Goal: Task Accomplishment & Management: Use online tool/utility

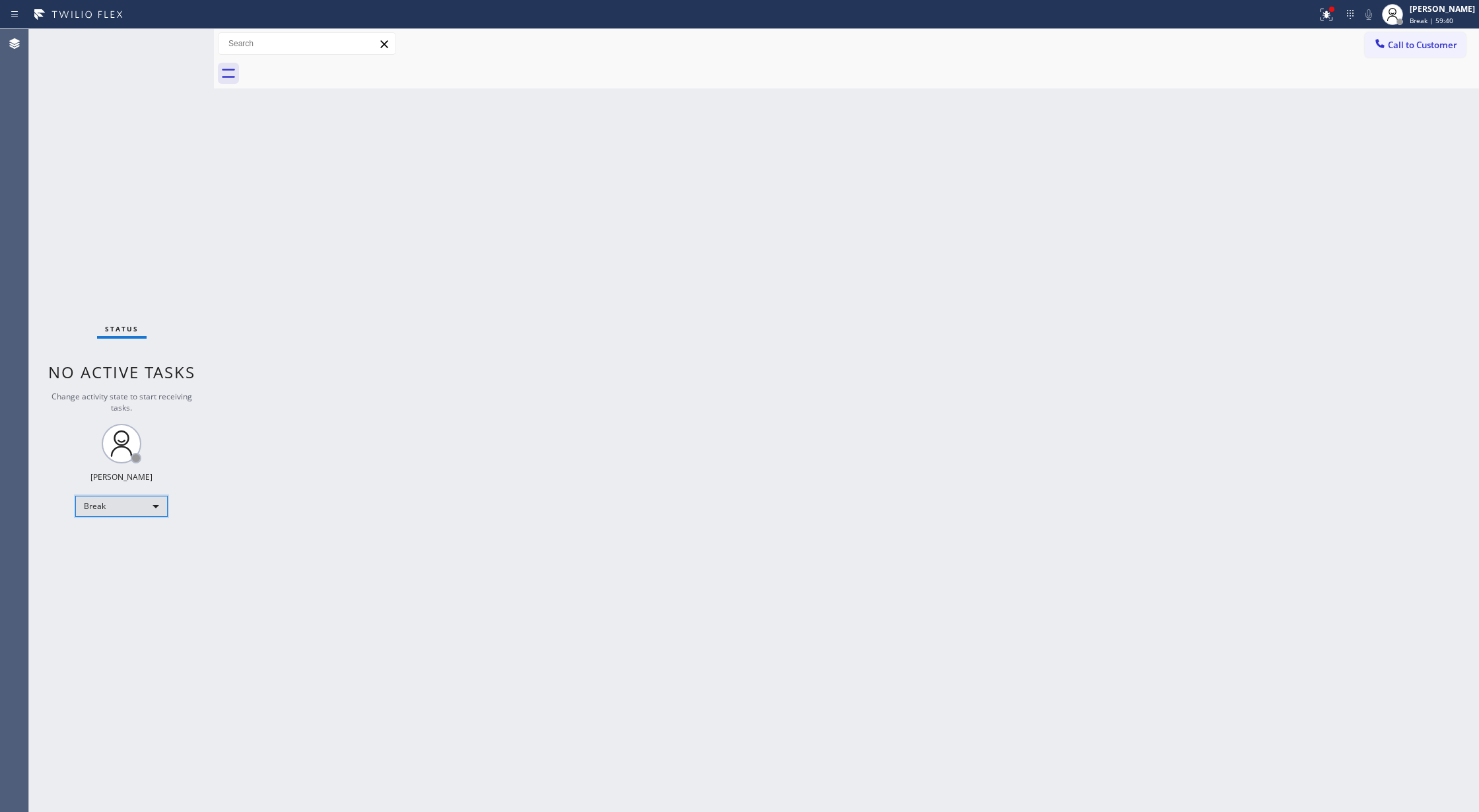
click at [146, 507] on div "Break" at bounding box center [122, 506] width 93 height 21
click at [126, 538] on li "Available" at bounding box center [120, 541] width 89 height 16
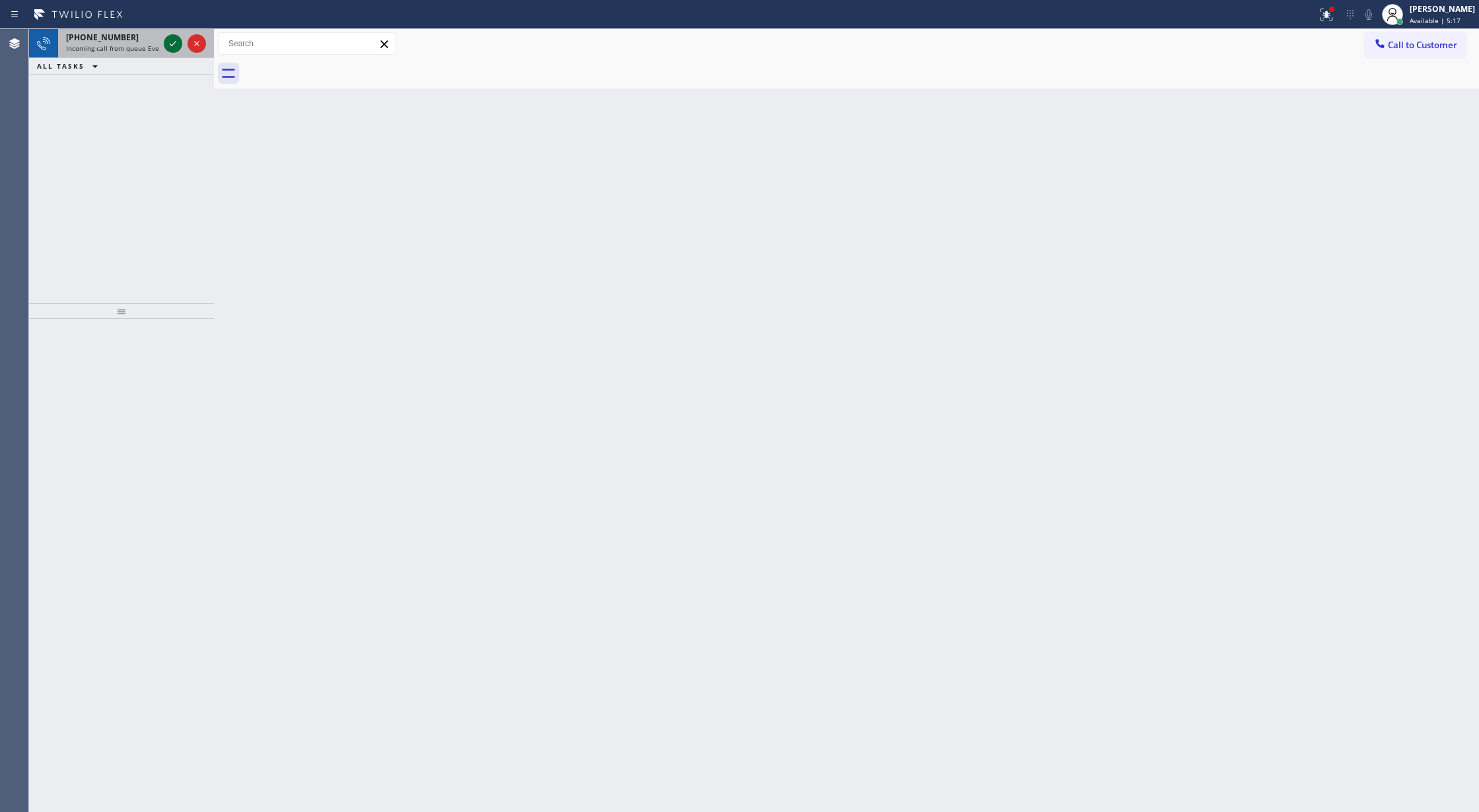
click at [171, 35] on icon at bounding box center [173, 43] width 16 height 16
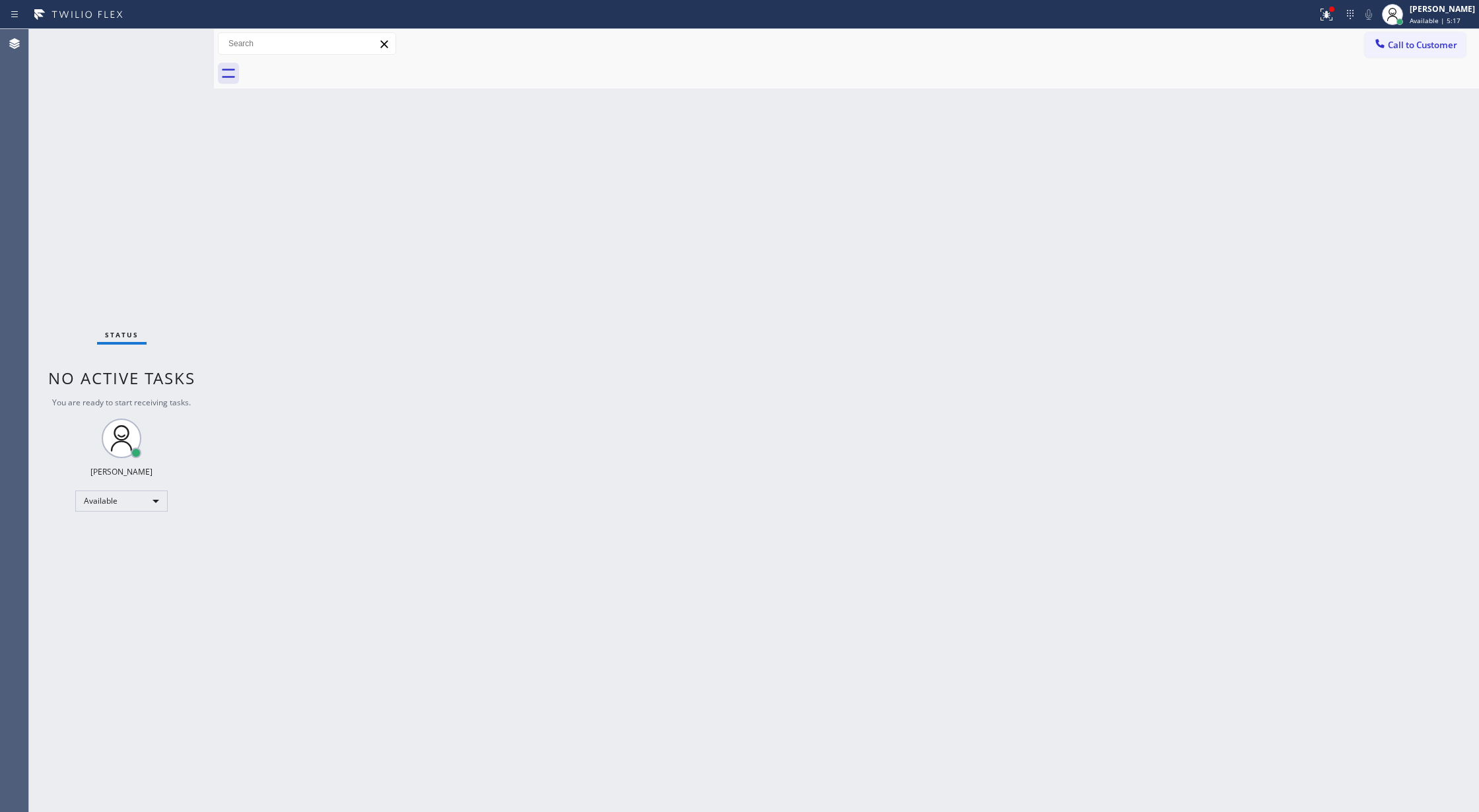
click at [172, 40] on div "Status No active tasks You are ready to start receiving tasks. [PERSON_NAME] Av…" at bounding box center [122, 420] width 185 height 783
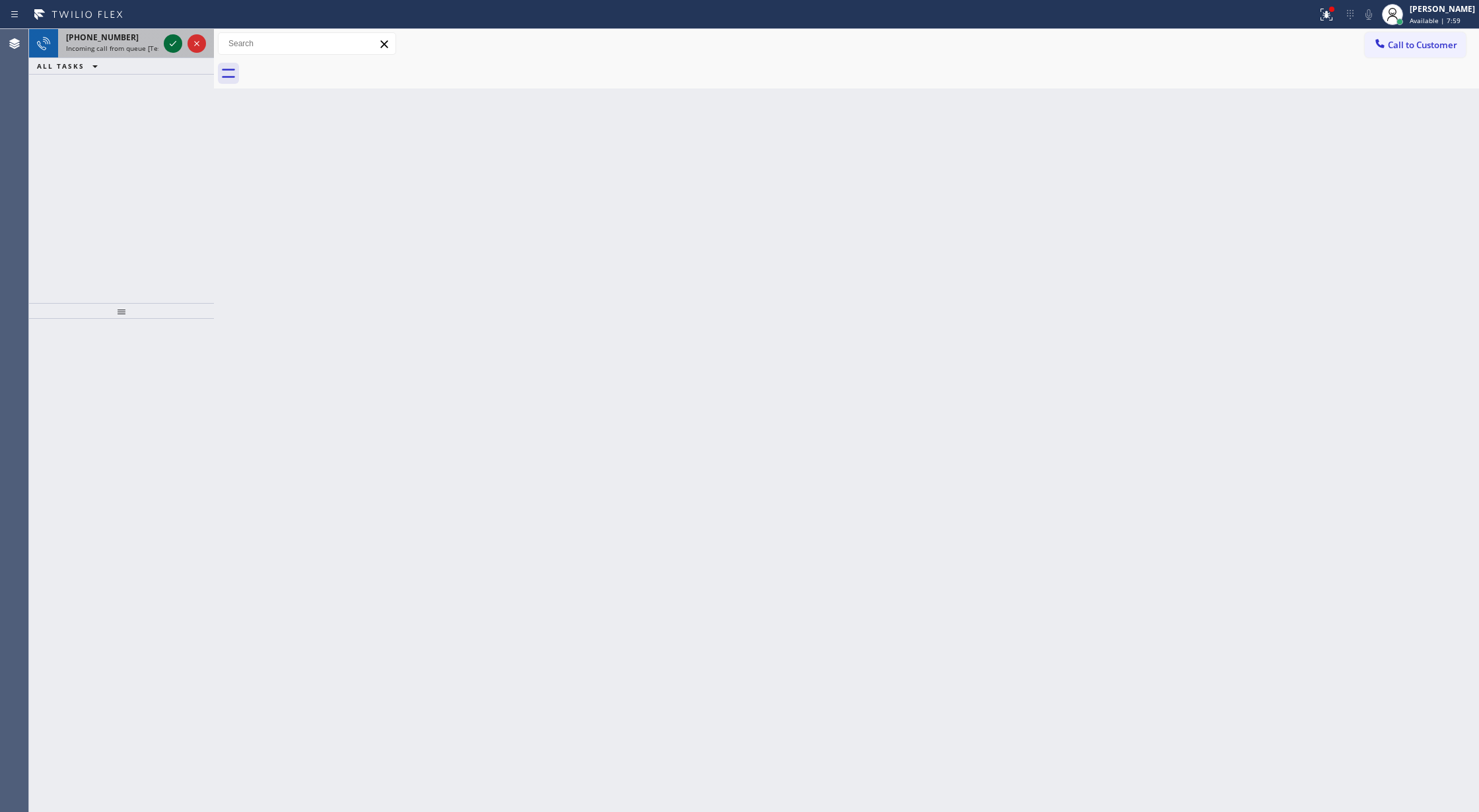
click at [175, 48] on icon at bounding box center [173, 43] width 16 height 16
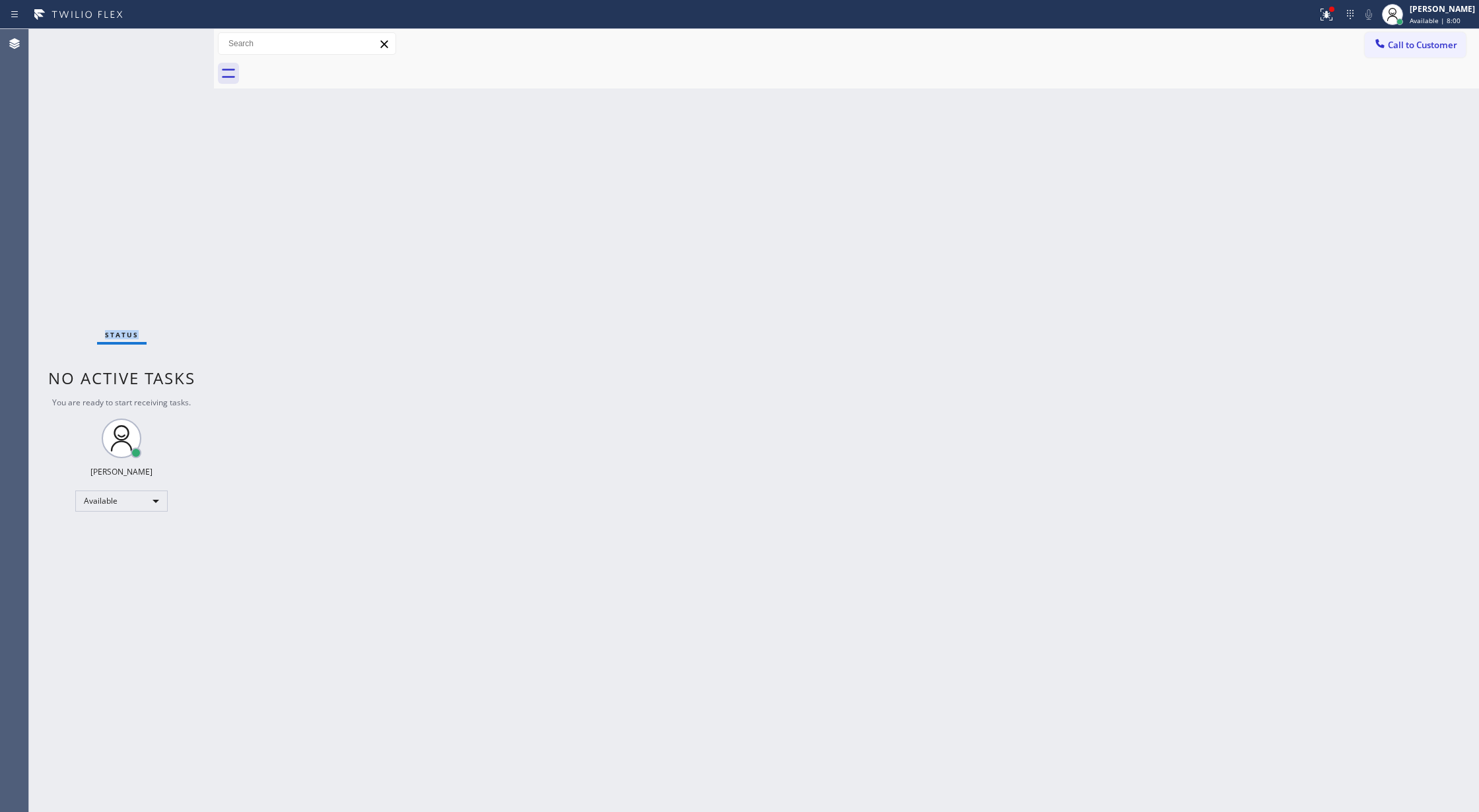
click at [176, 48] on div "Status No active tasks You are ready to start receiving tasks. [PERSON_NAME] Av…" at bounding box center [122, 420] width 185 height 783
click at [176, 38] on div "Status No active tasks You are ready to start receiving tasks. [PERSON_NAME] Av…" at bounding box center [122, 420] width 185 height 783
click at [173, 39] on div "Status No active tasks You are ready to start receiving tasks. [PERSON_NAME] Av…" at bounding box center [122, 420] width 185 height 783
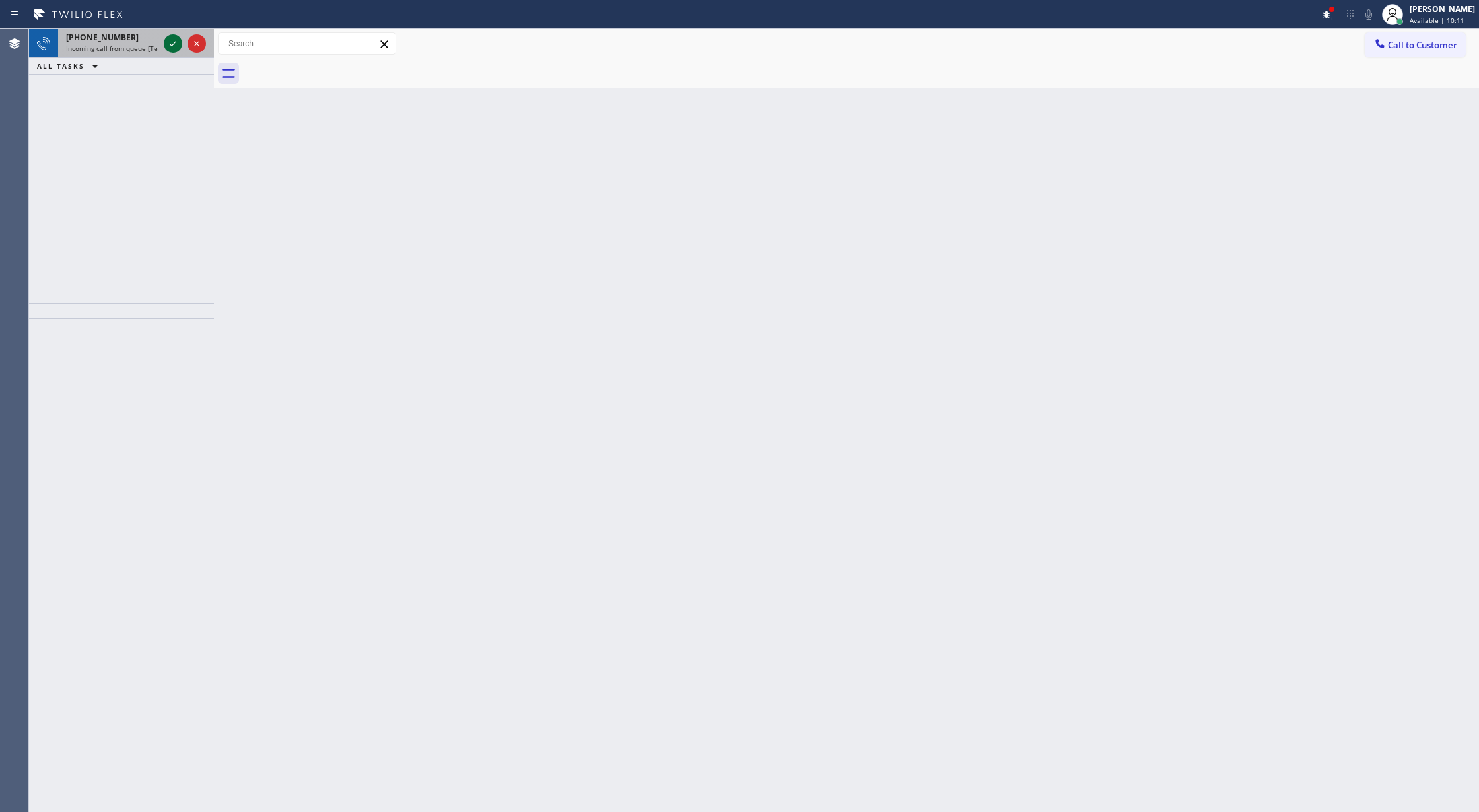
click at [175, 48] on icon at bounding box center [173, 43] width 16 height 16
click at [170, 45] on icon at bounding box center [173, 43] width 16 height 16
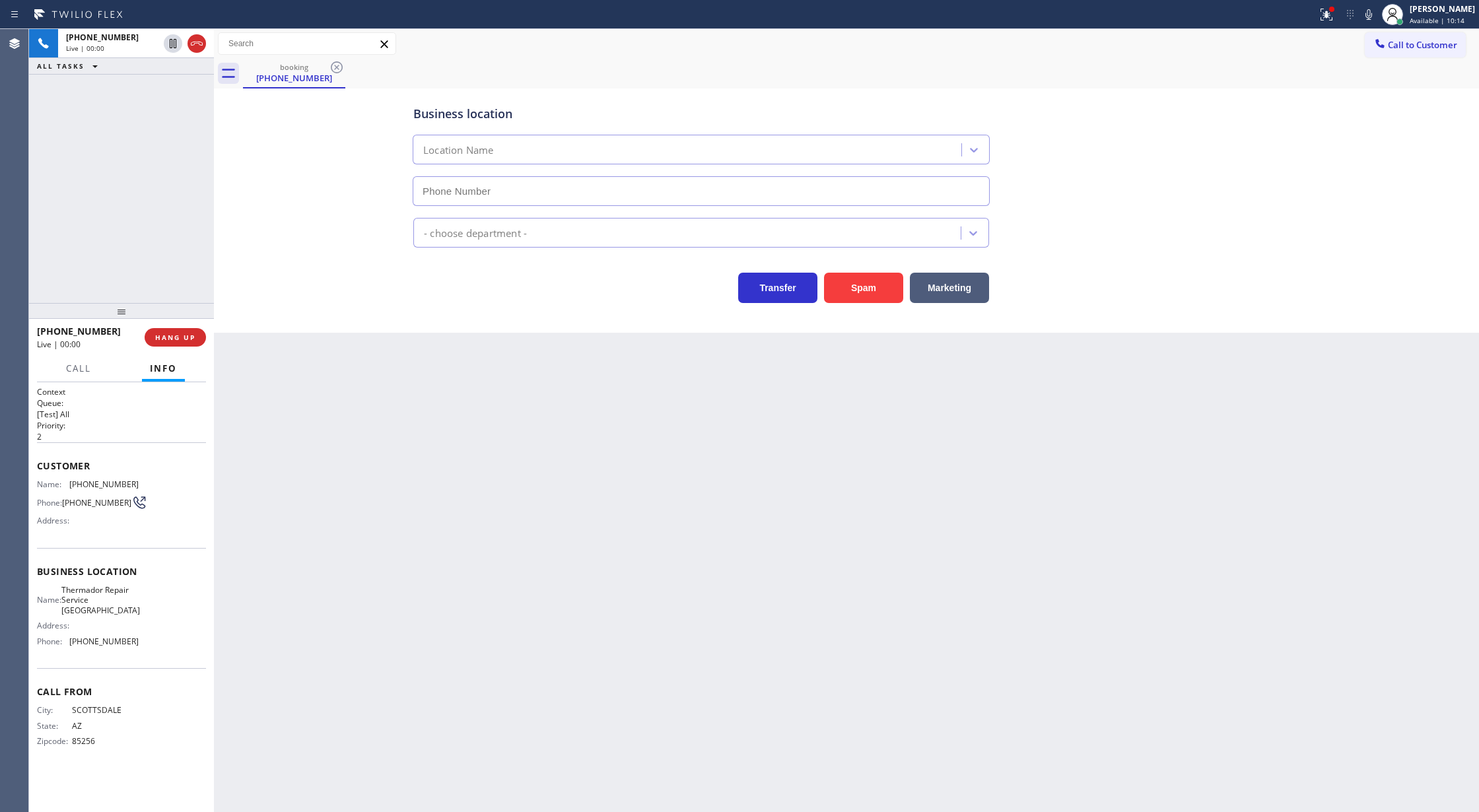
type input "[PHONE_NUMBER]"
click at [870, 295] on button "Spam" at bounding box center [863, 288] width 79 height 30
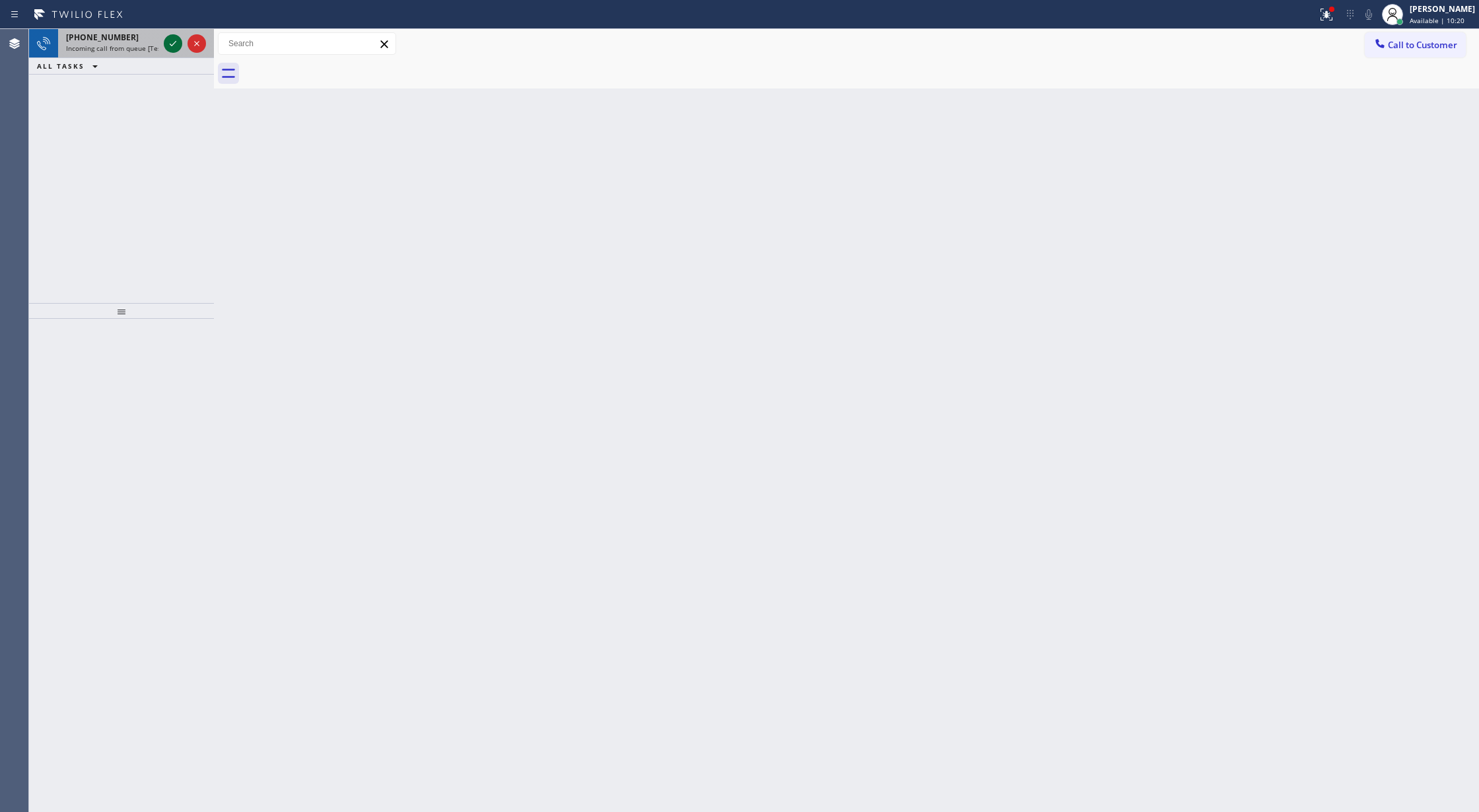
click at [165, 38] on icon at bounding box center [173, 43] width 16 height 16
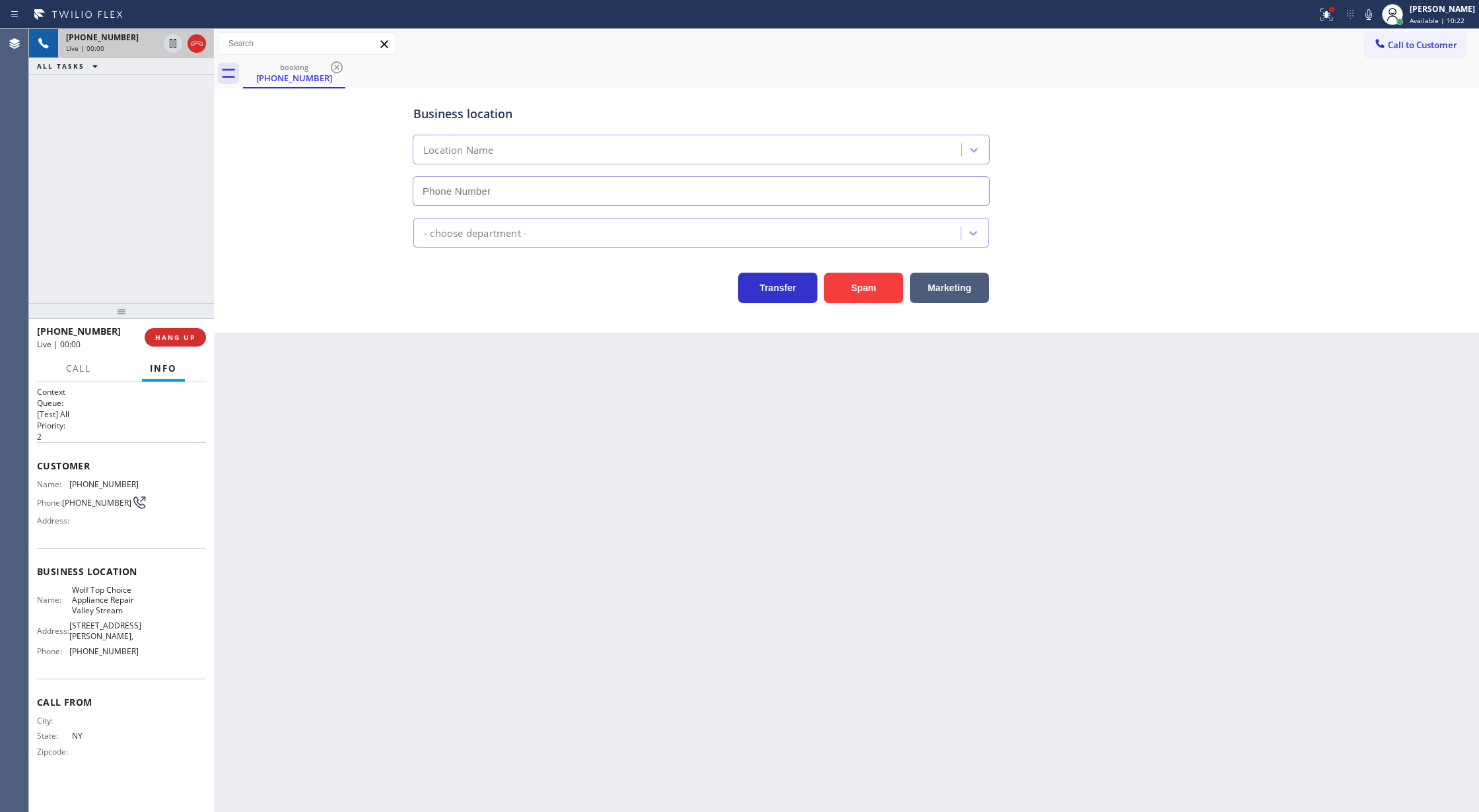
type input "[PHONE_NUMBER]"
click at [856, 283] on button "Spam" at bounding box center [863, 288] width 79 height 30
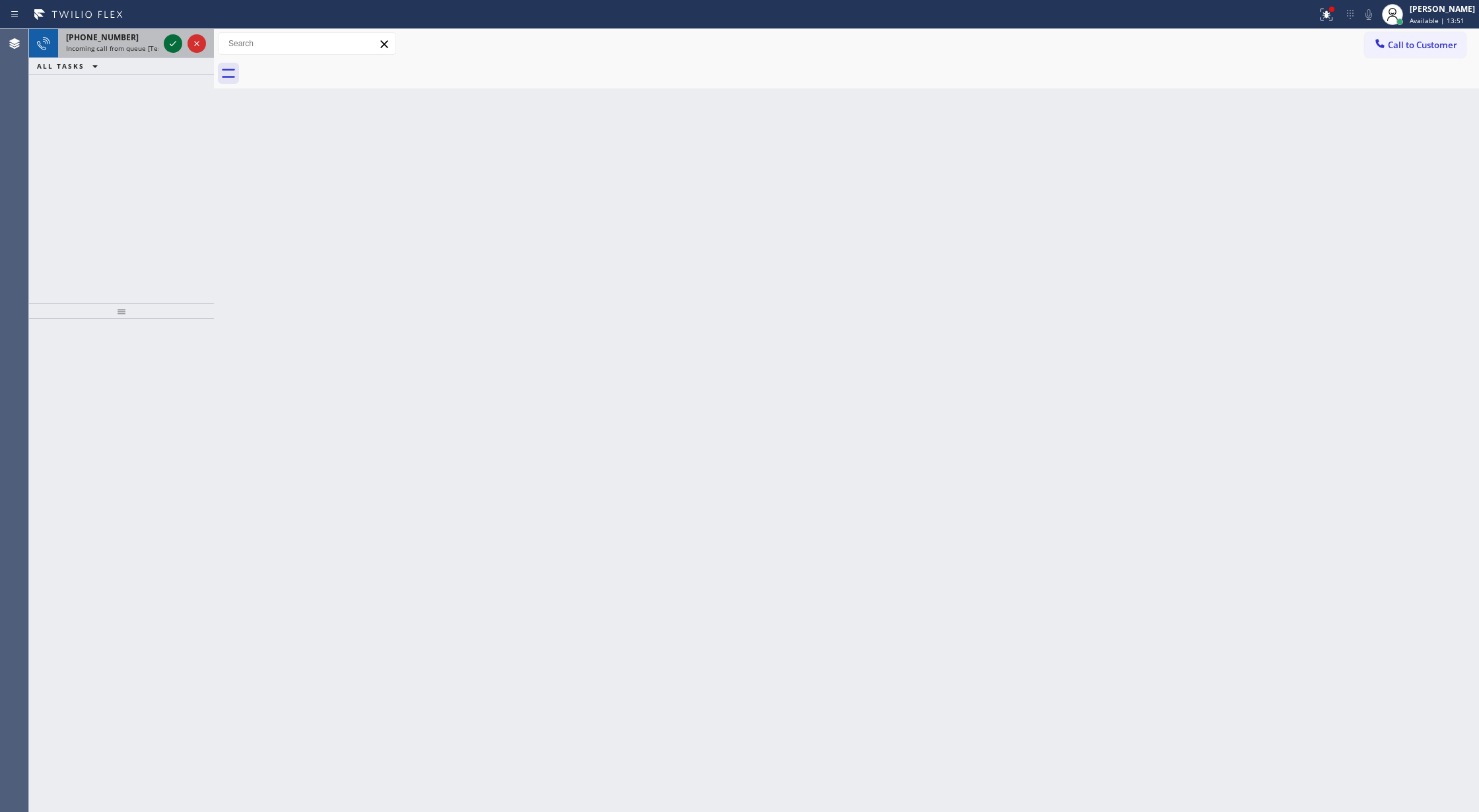
click at [175, 45] on icon at bounding box center [173, 43] width 16 height 16
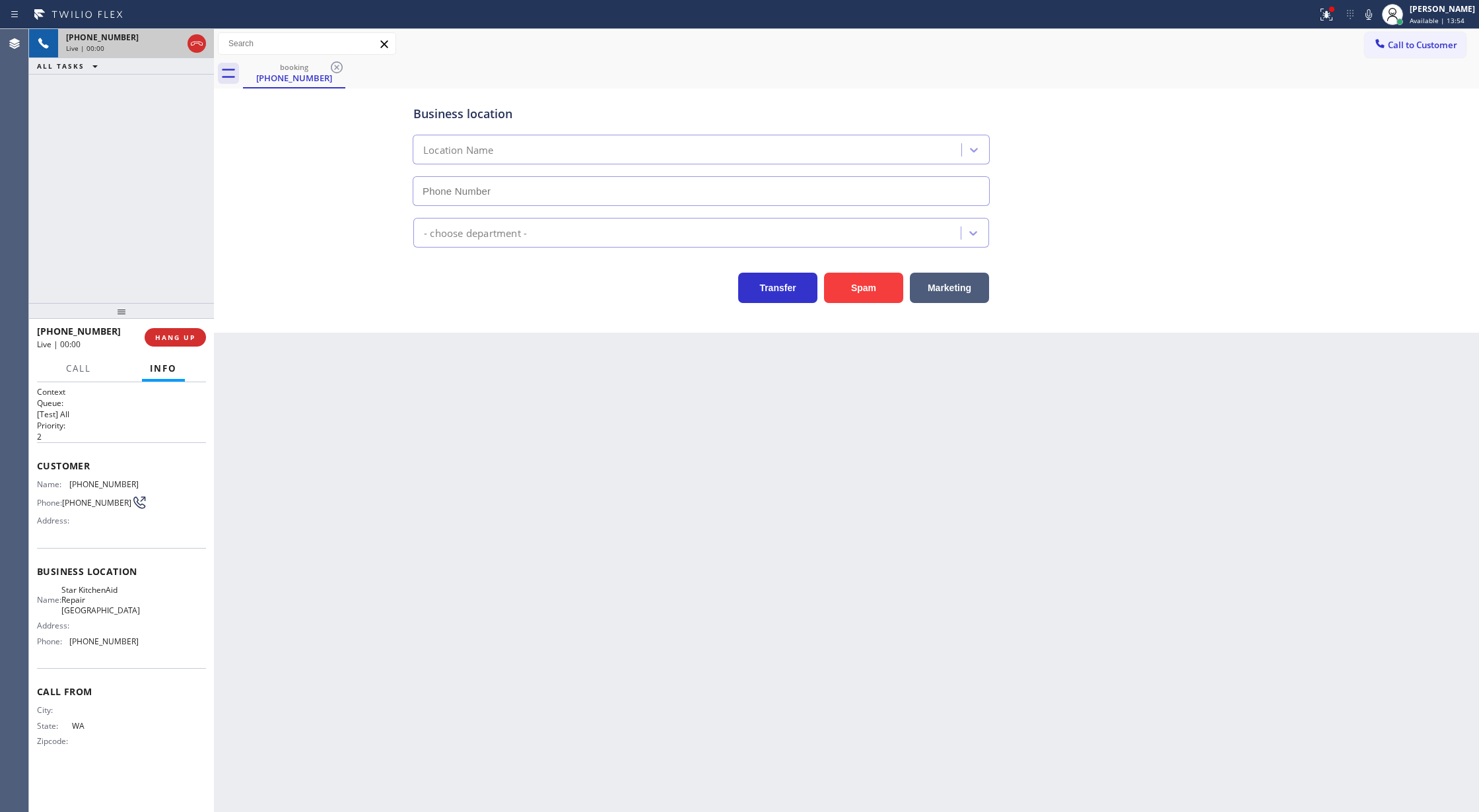
type input "[PHONE_NUMBER]"
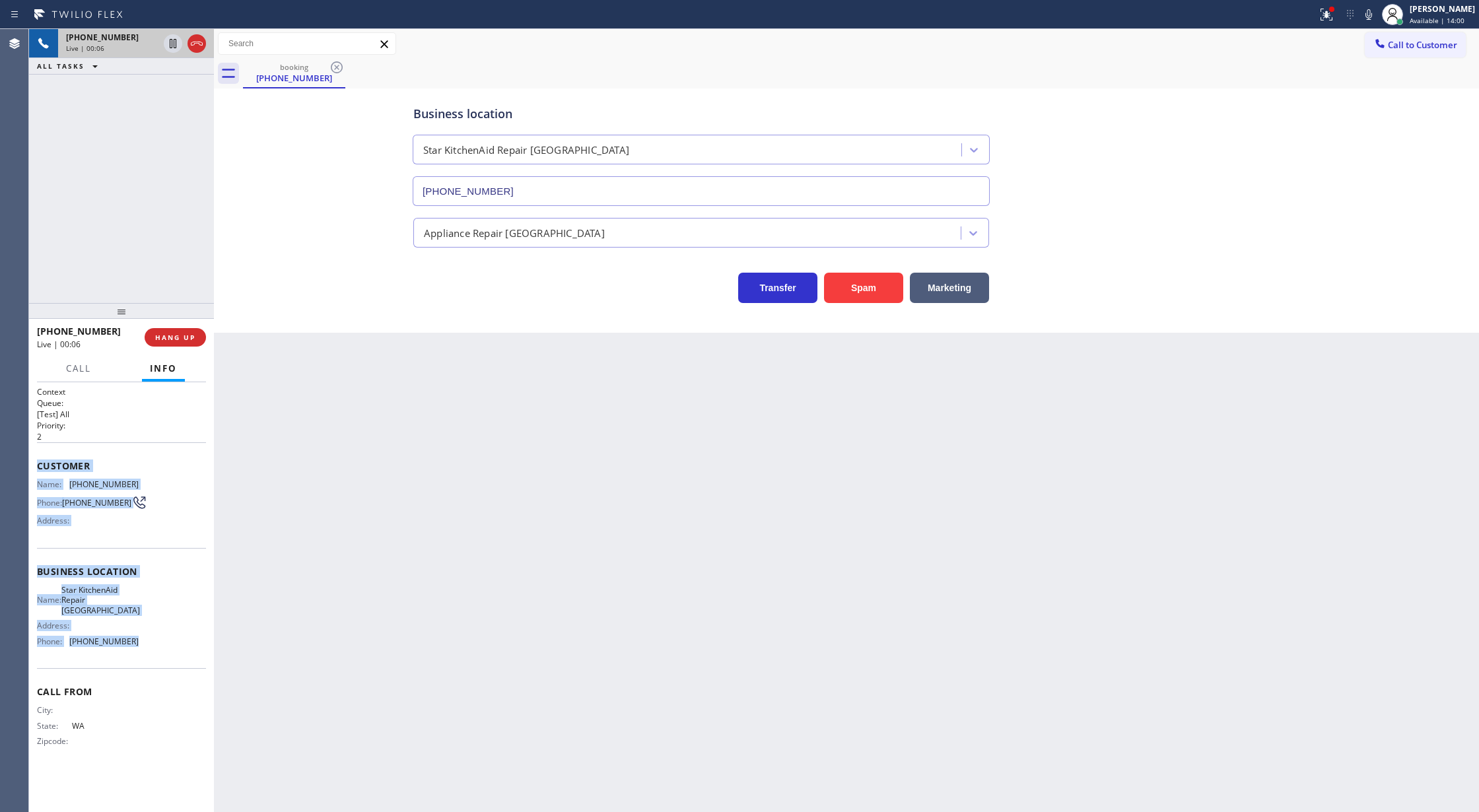
copy div "Customer Name: [PHONE_NUMBER] Phone: [PHONE_NUMBER] Address: Business location …"
drag, startPoint x: 37, startPoint y: 470, endPoint x: 144, endPoint y: 655, distance: 213.7
click at [144, 655] on div "Context Queue: [Test] All Priority: 2 Customer Name: [PHONE_NUMBER] Phone: [PHO…" at bounding box center [121, 578] width 169 height 382
click at [343, 382] on div "Back to Dashboard Change Sender ID Customers Technicians Select a contact Outbo…" at bounding box center [846, 420] width 1265 height 783
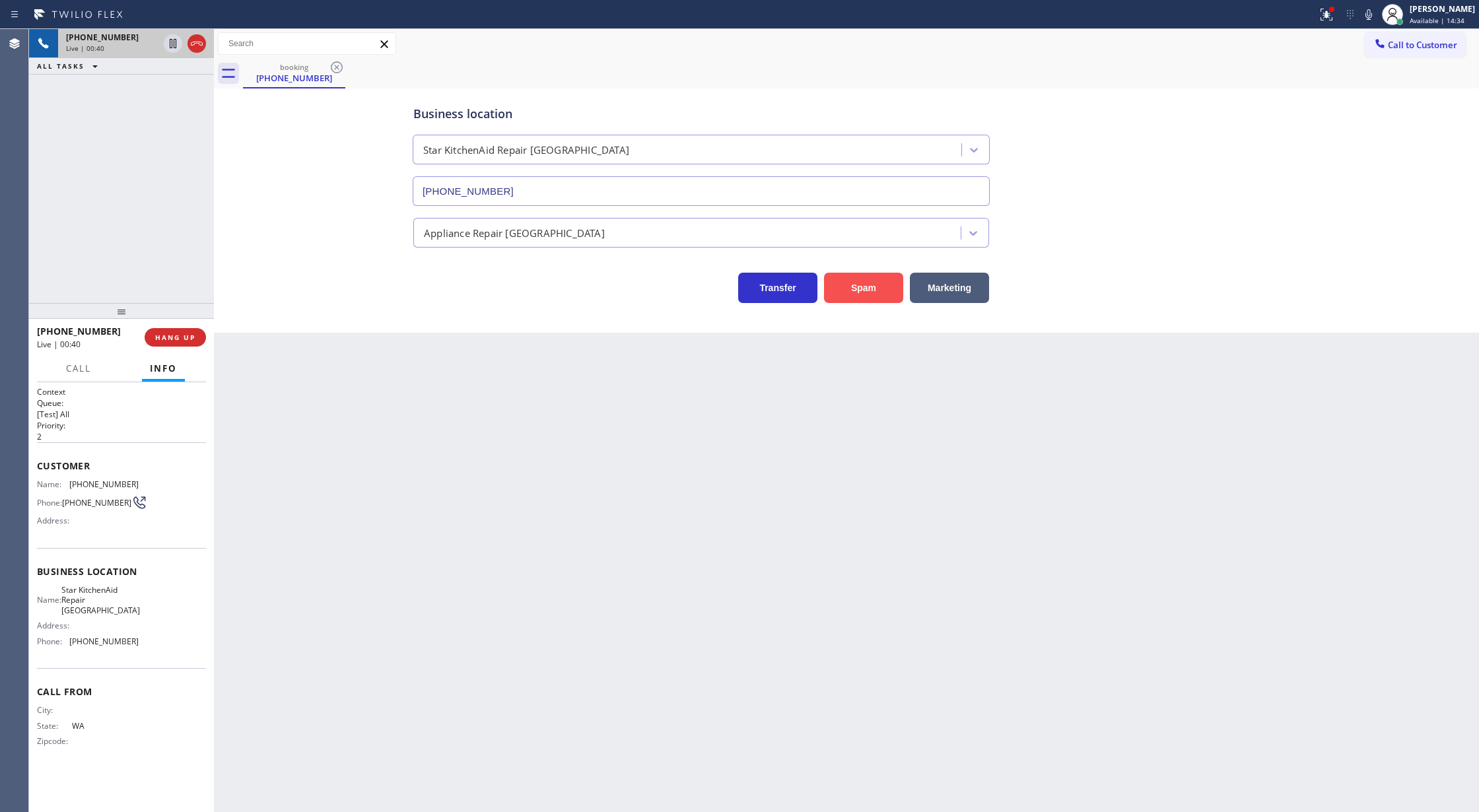
click at [864, 291] on button "Spam" at bounding box center [863, 288] width 79 height 30
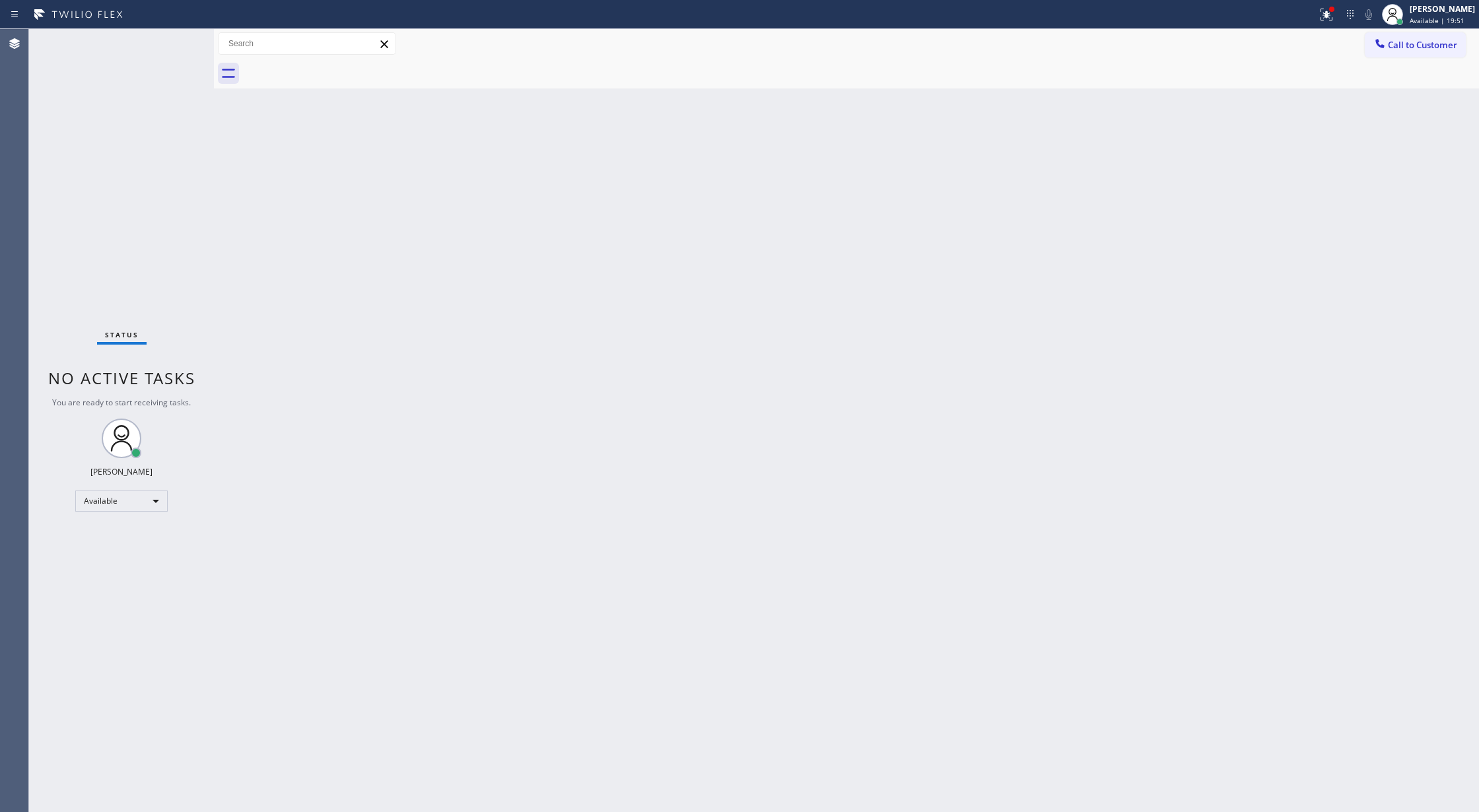
click at [174, 41] on div "Status No active tasks You are ready to start receiving tasks. [PERSON_NAME] Av…" at bounding box center [122, 420] width 185 height 783
drag, startPoint x: 707, startPoint y: 2, endPoint x: 770, endPoint y: 688, distance: 688.9
click at [637, 120] on div "Status report Issues detected These issues could affect your workflow. Please c…" at bounding box center [739, 406] width 1479 height 812
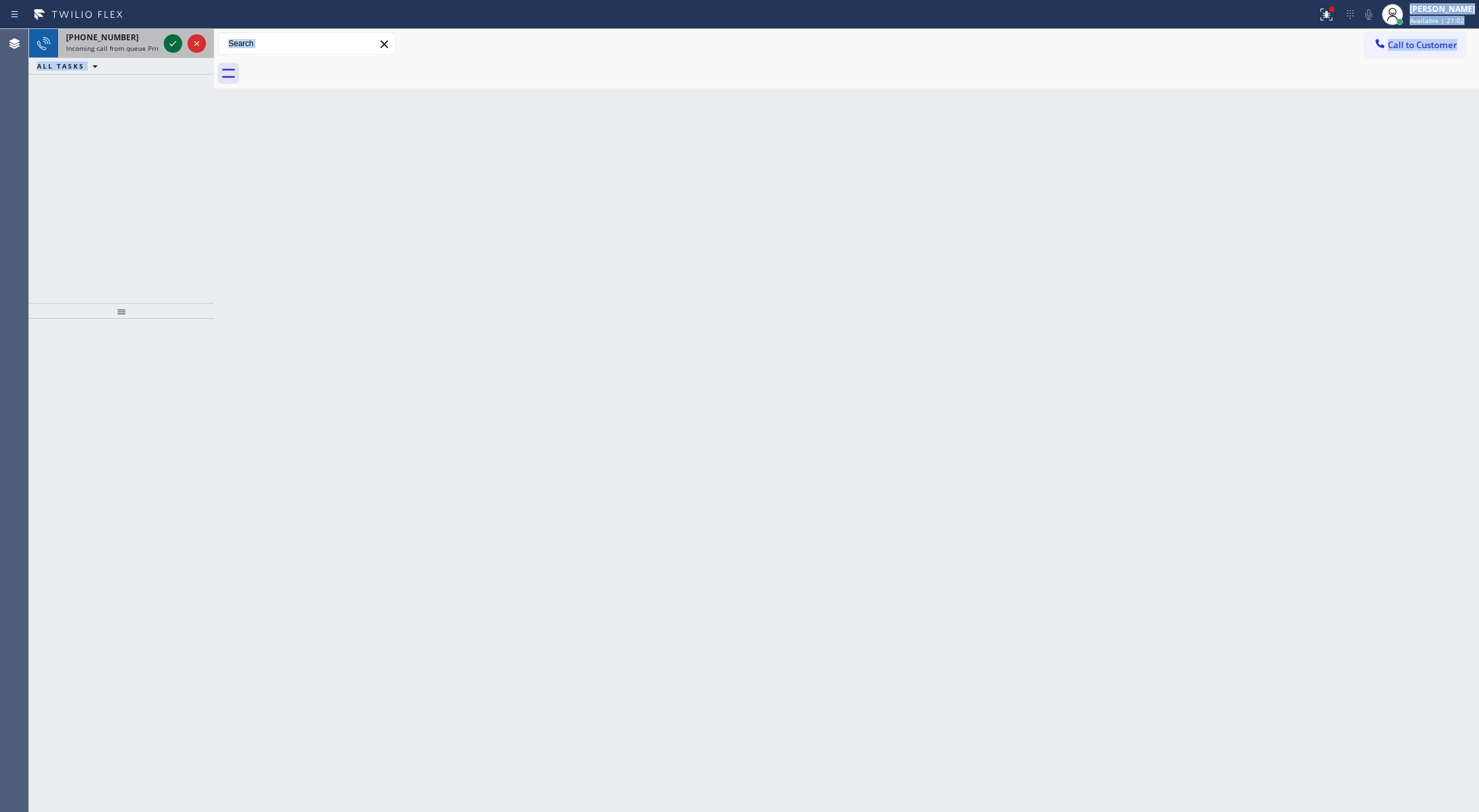
click at [174, 41] on icon at bounding box center [173, 43] width 16 height 16
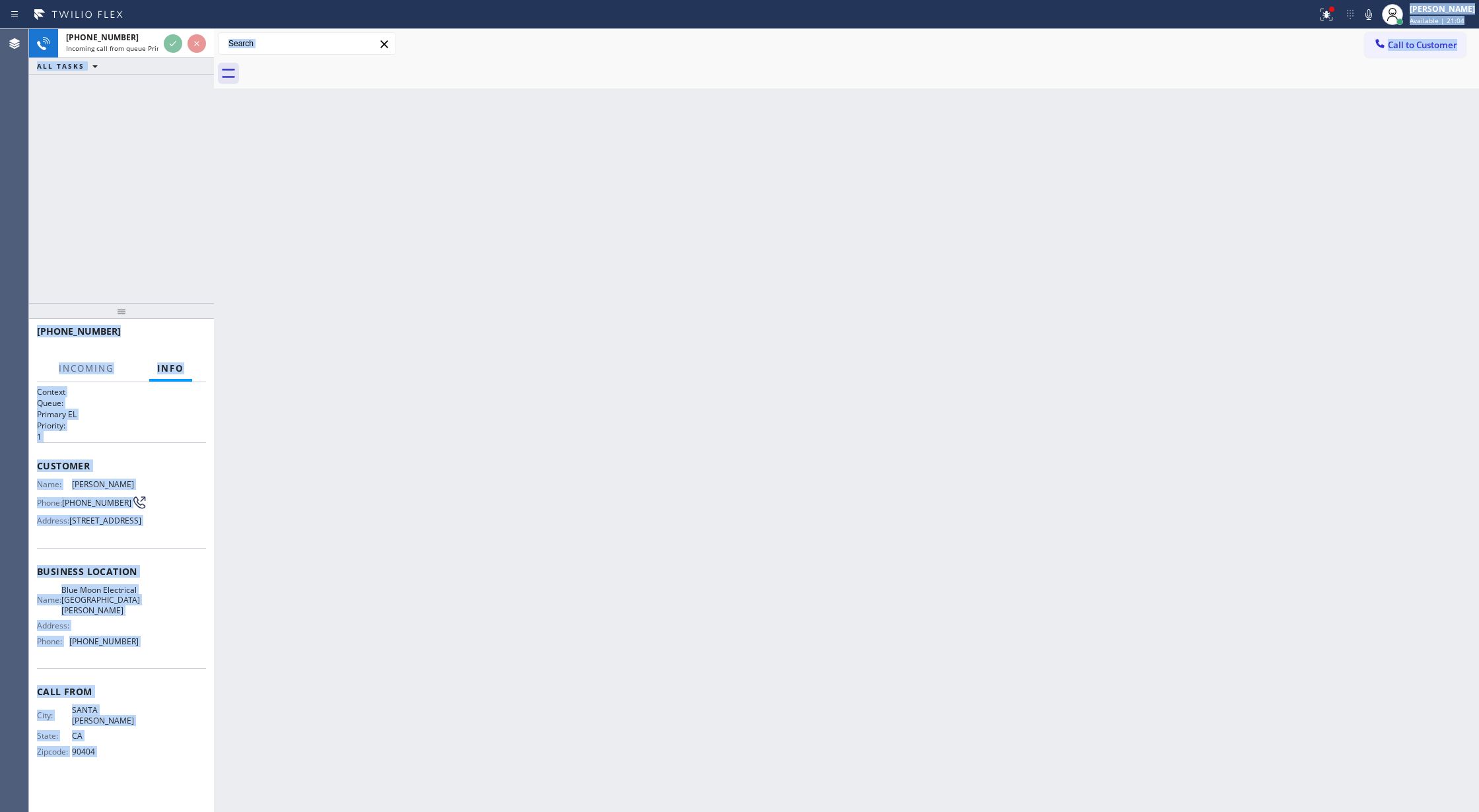
click at [366, 318] on div "Back to Dashboard Change Sender ID Customers Technicians Select a contact Outbo…" at bounding box center [846, 420] width 1265 height 783
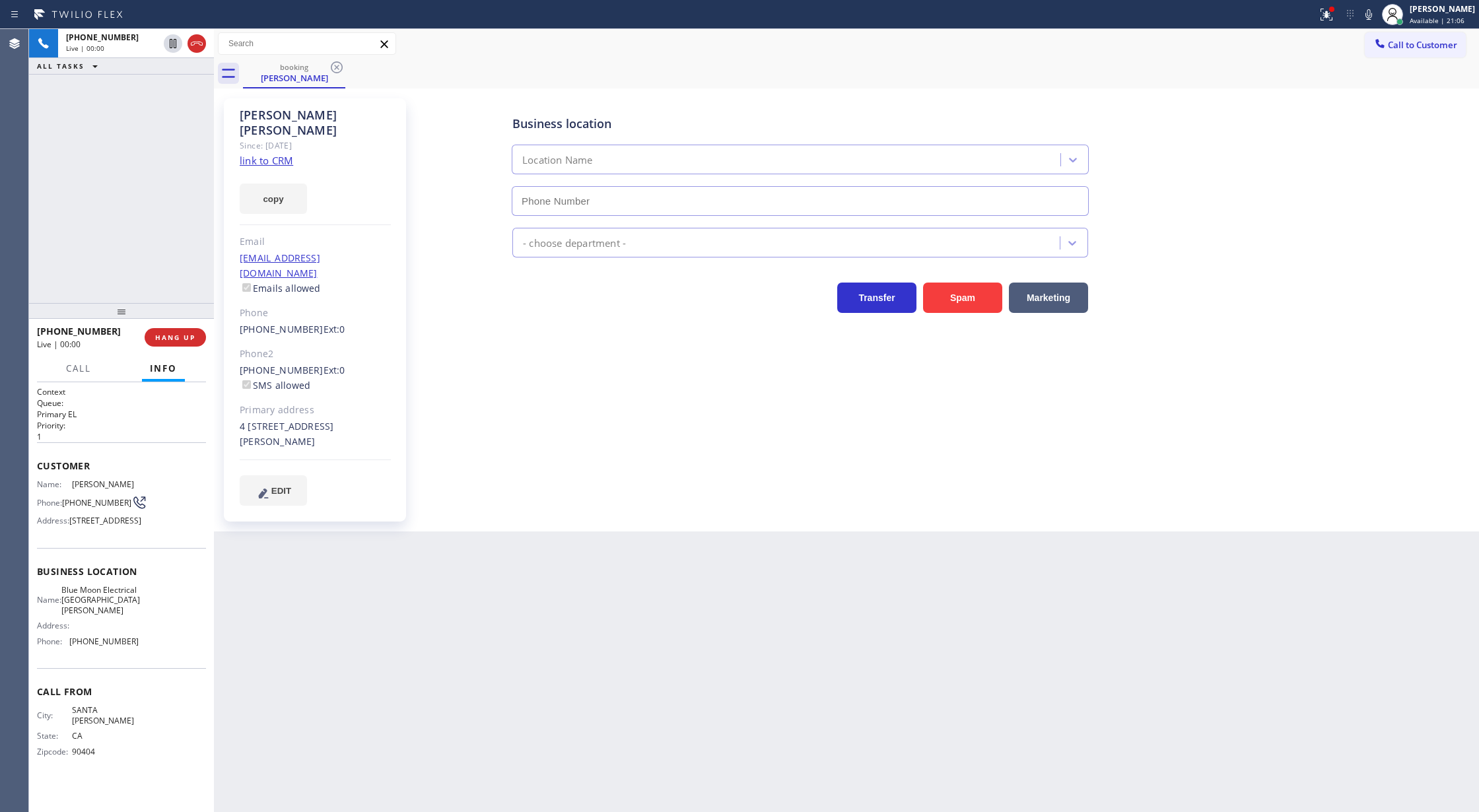
type input "[PHONE_NUMBER]"
click at [259, 153] on link "link to CRM" at bounding box center [266, 160] width 53 height 13
click at [171, 339] on span "COMPLETE" at bounding box center [172, 337] width 46 height 9
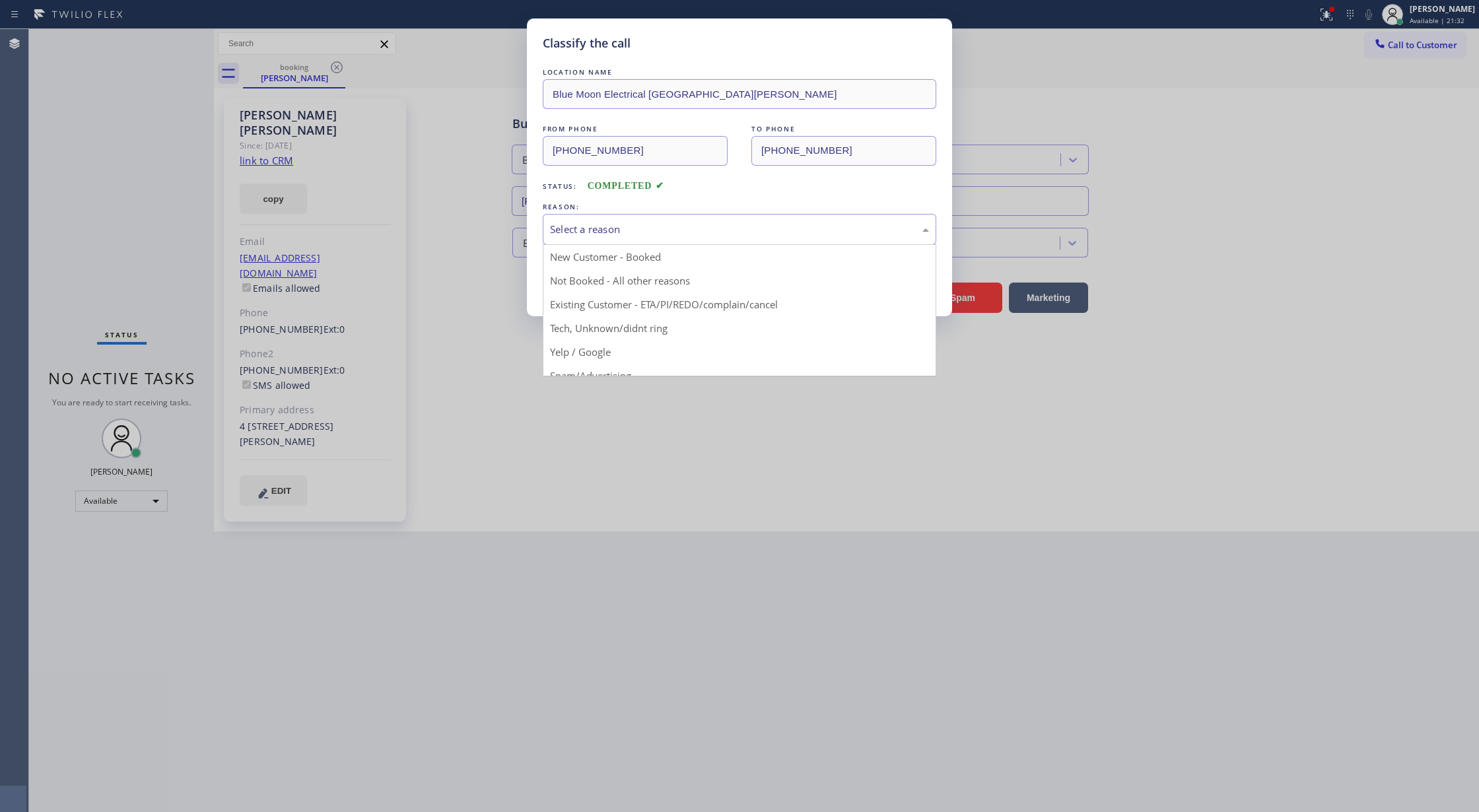
click at [596, 234] on div "Select a reason" at bounding box center [739, 230] width 379 height 15
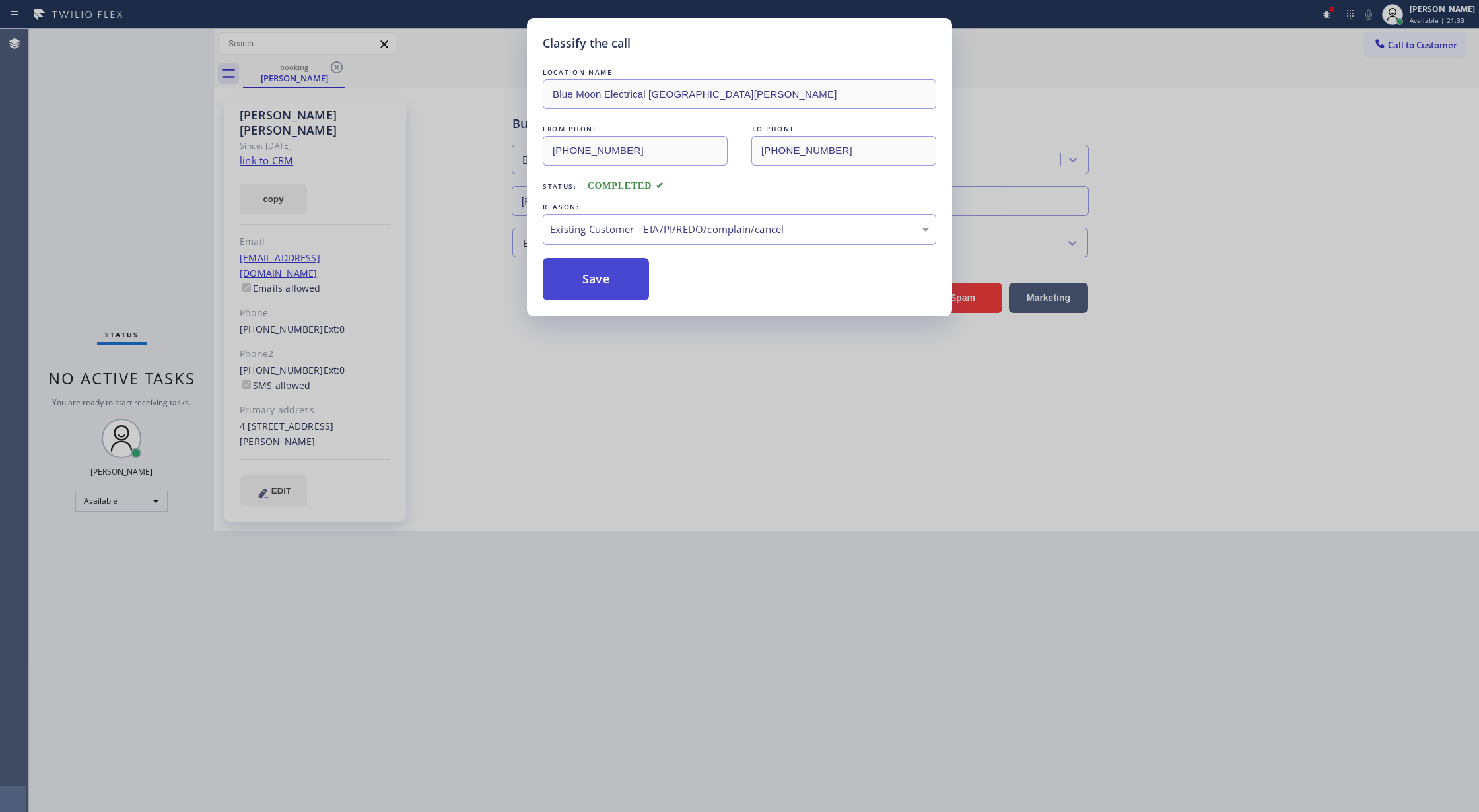
click at [588, 291] on button "Save" at bounding box center [596, 279] width 106 height 42
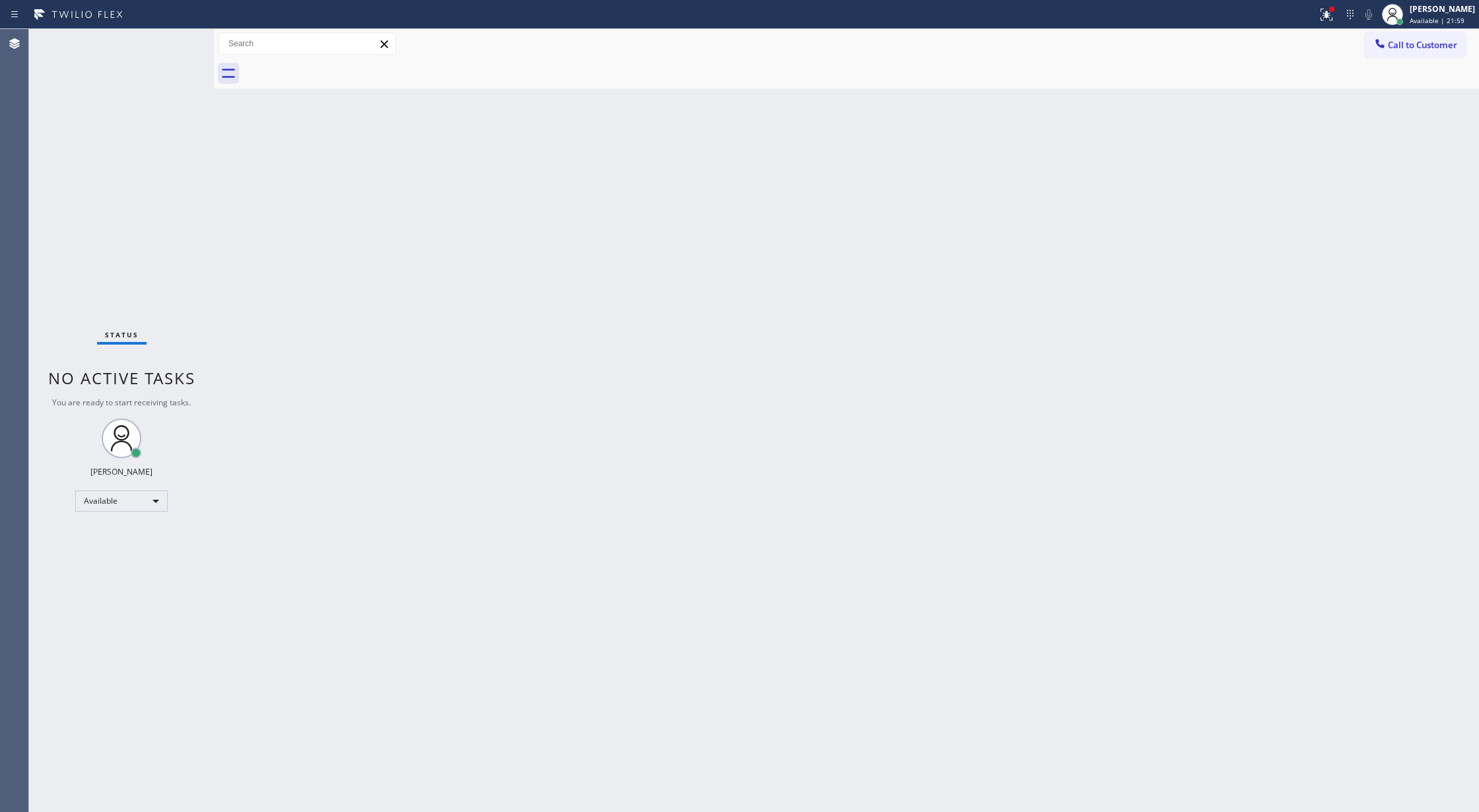
click at [178, 42] on div "Status No active tasks You are ready to start receiving tasks. [PERSON_NAME] Av…" at bounding box center [122, 420] width 185 height 783
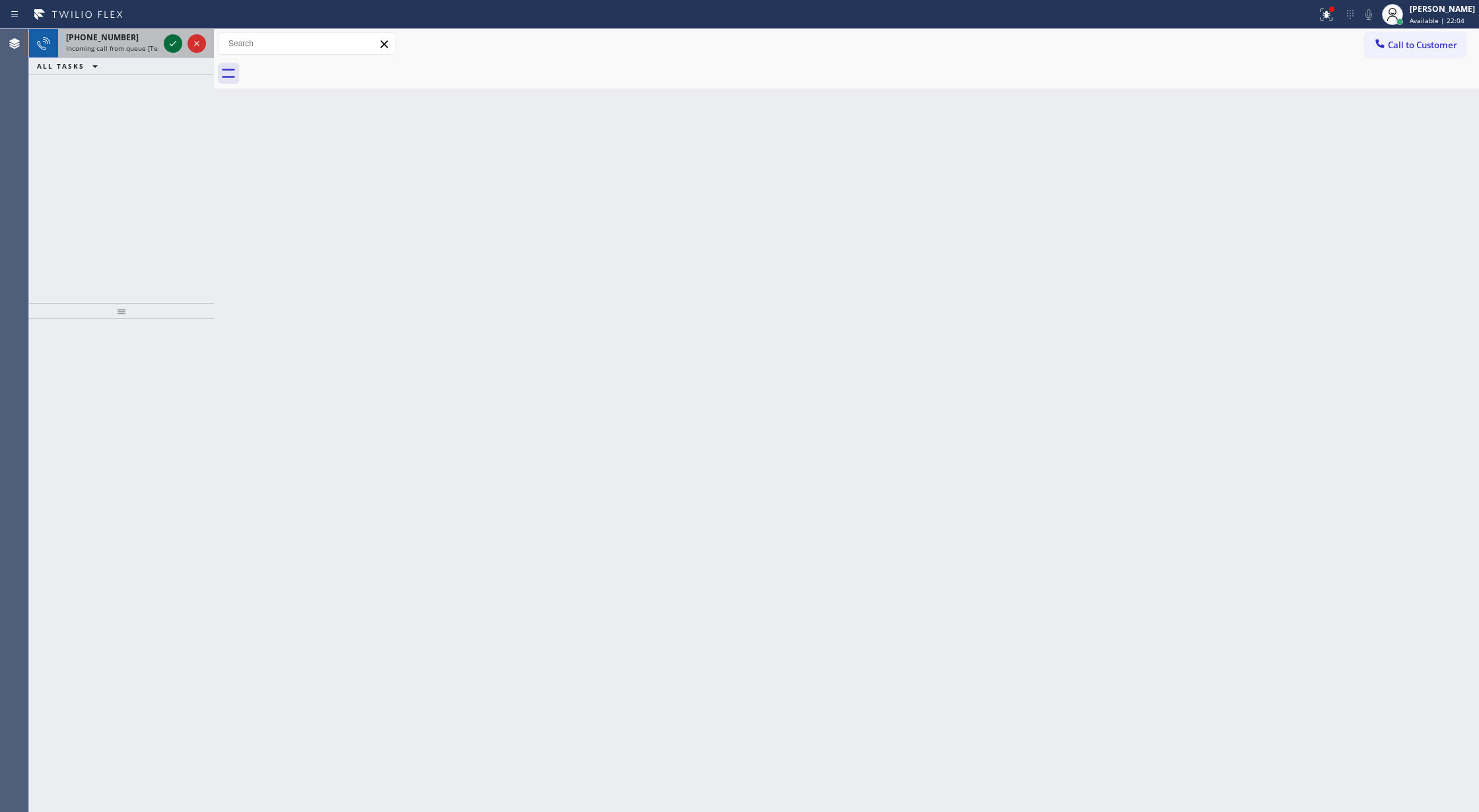
click at [178, 42] on icon at bounding box center [173, 43] width 16 height 16
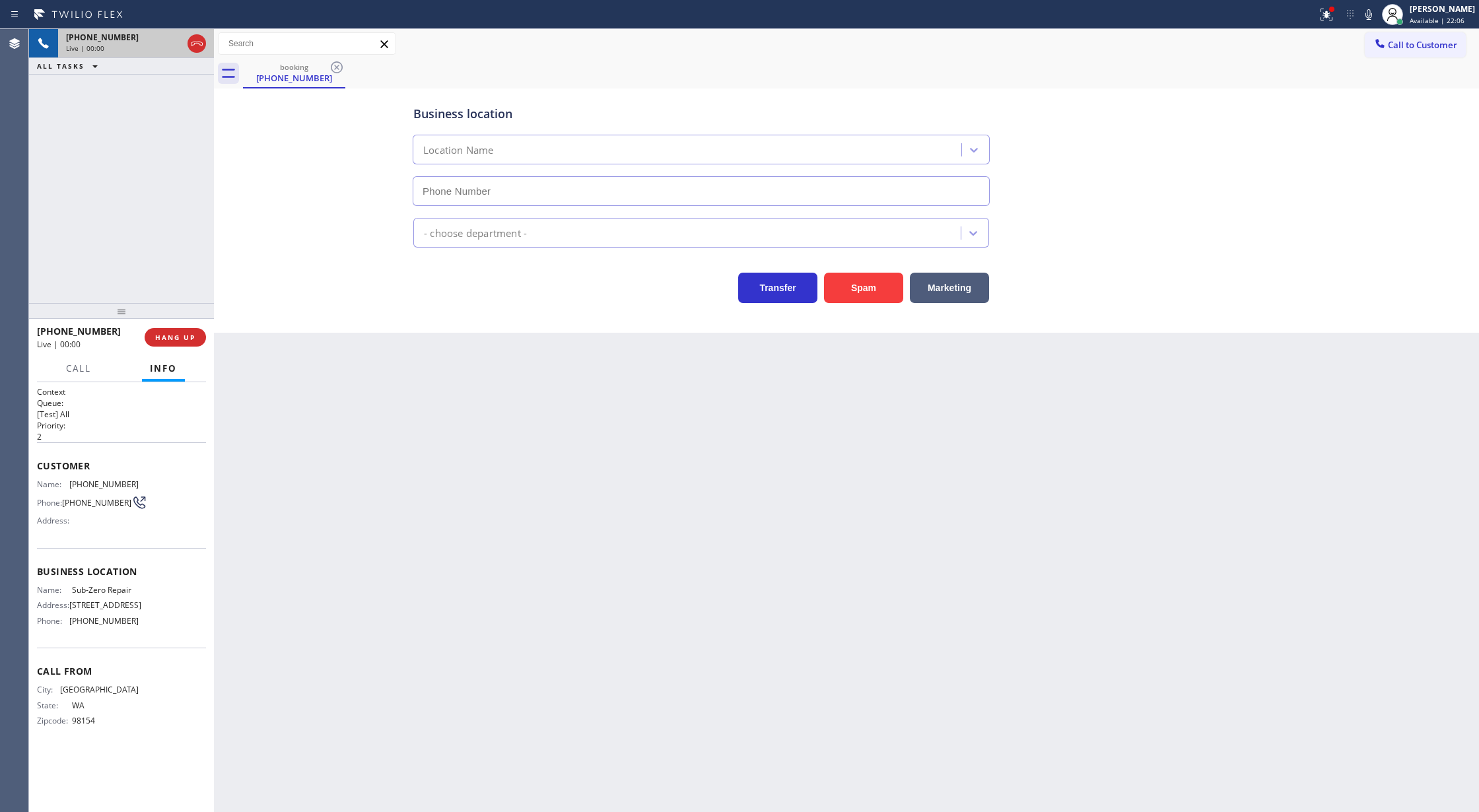
type input "[PHONE_NUMBER]"
copy div "ustomer Name: [PHONE_NUMBER] Phone: [PHONE_NUMBER] Address: Business location N…"
drag, startPoint x: 40, startPoint y: 465, endPoint x: 186, endPoint y: 642, distance: 229.4
click at [186, 642] on div "Context Queue: [Test] All Priority: 2 Customer Name: [PHONE_NUMBER] Phone: [PHO…" at bounding box center [121, 567] width 169 height 362
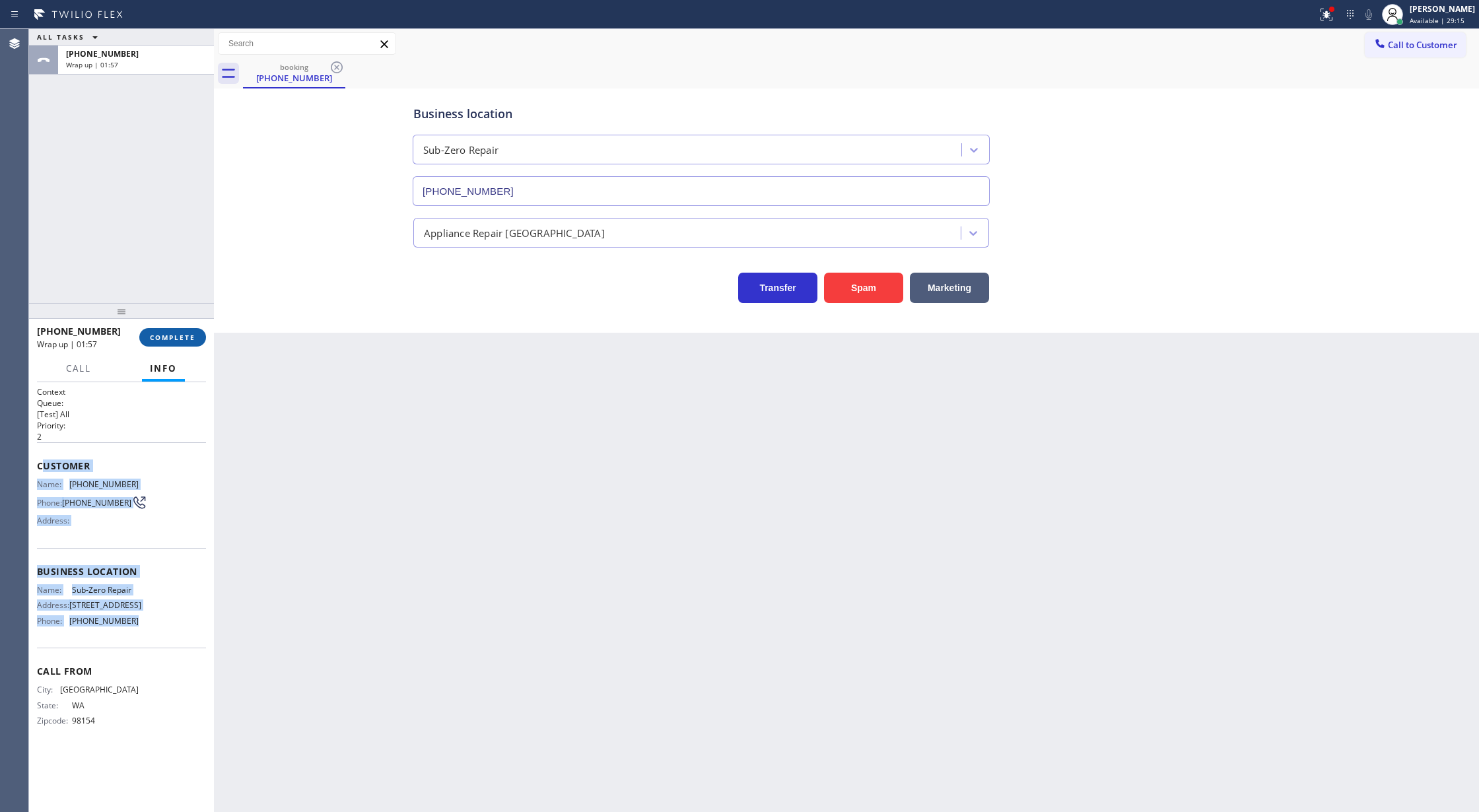
click at [172, 339] on span "COMPLETE" at bounding box center [172, 337] width 46 height 9
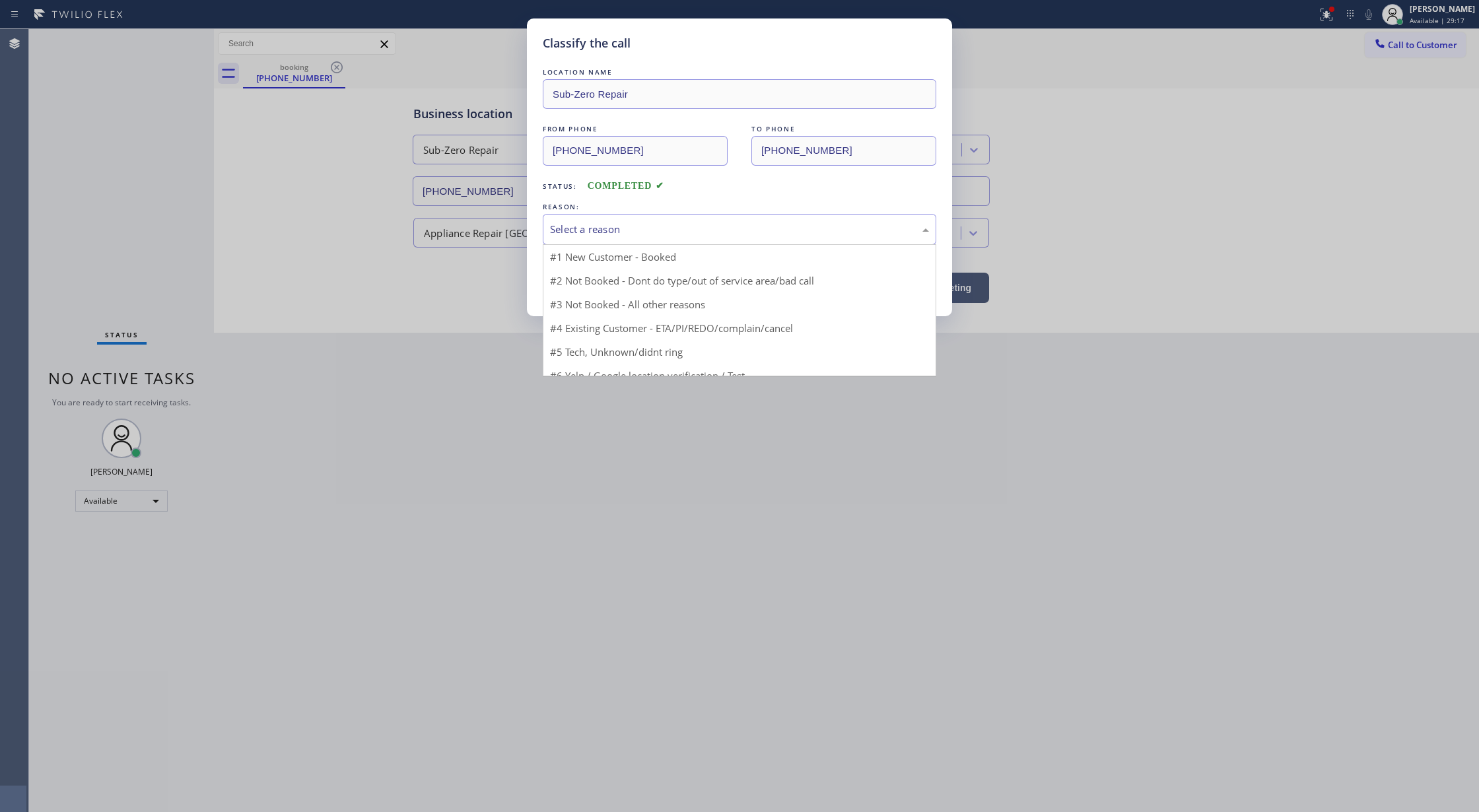
click at [589, 236] on div "Select a reason" at bounding box center [739, 230] width 379 height 15
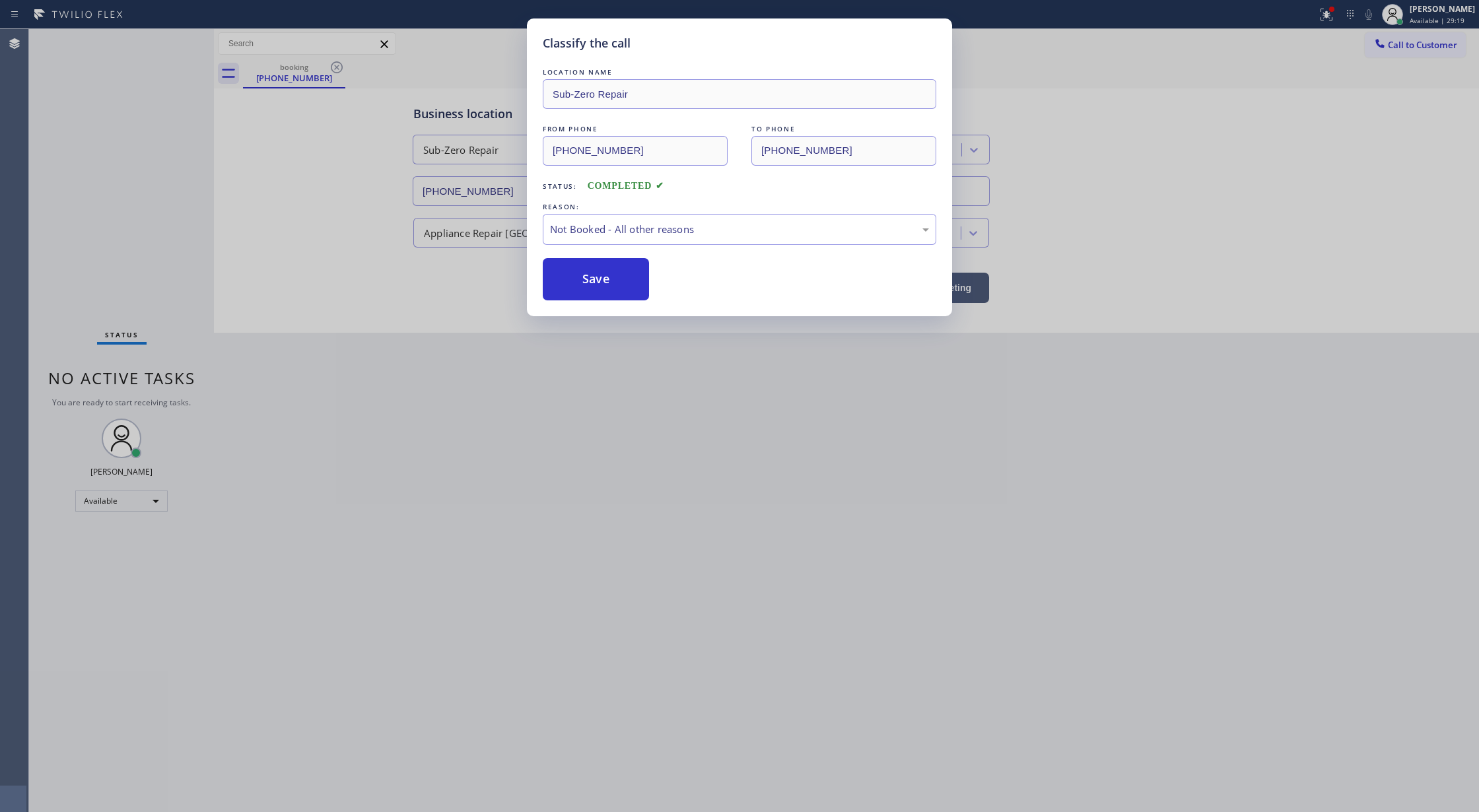
click at [579, 284] on button "Save" at bounding box center [596, 279] width 106 height 42
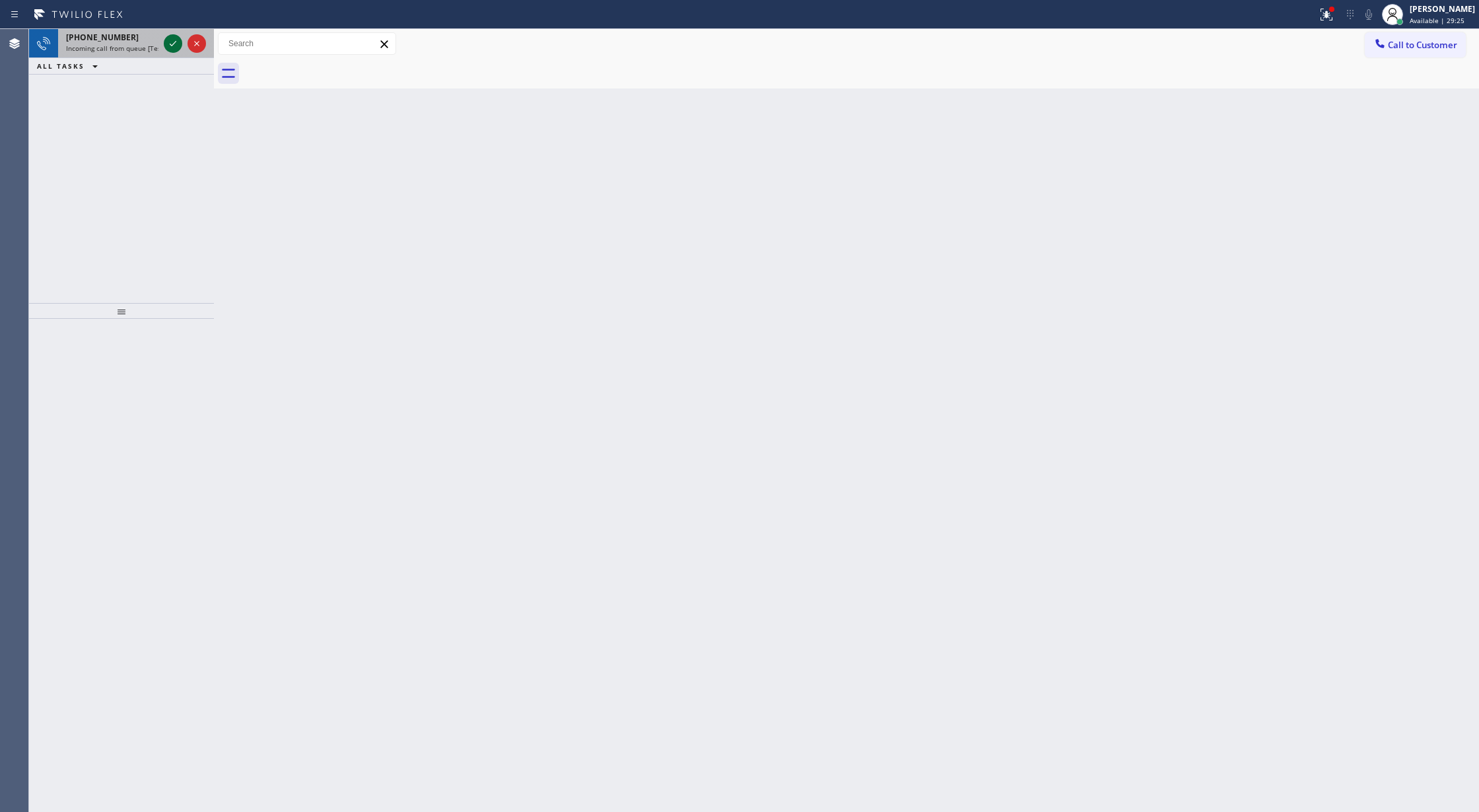
click at [177, 45] on icon at bounding box center [173, 43] width 16 height 16
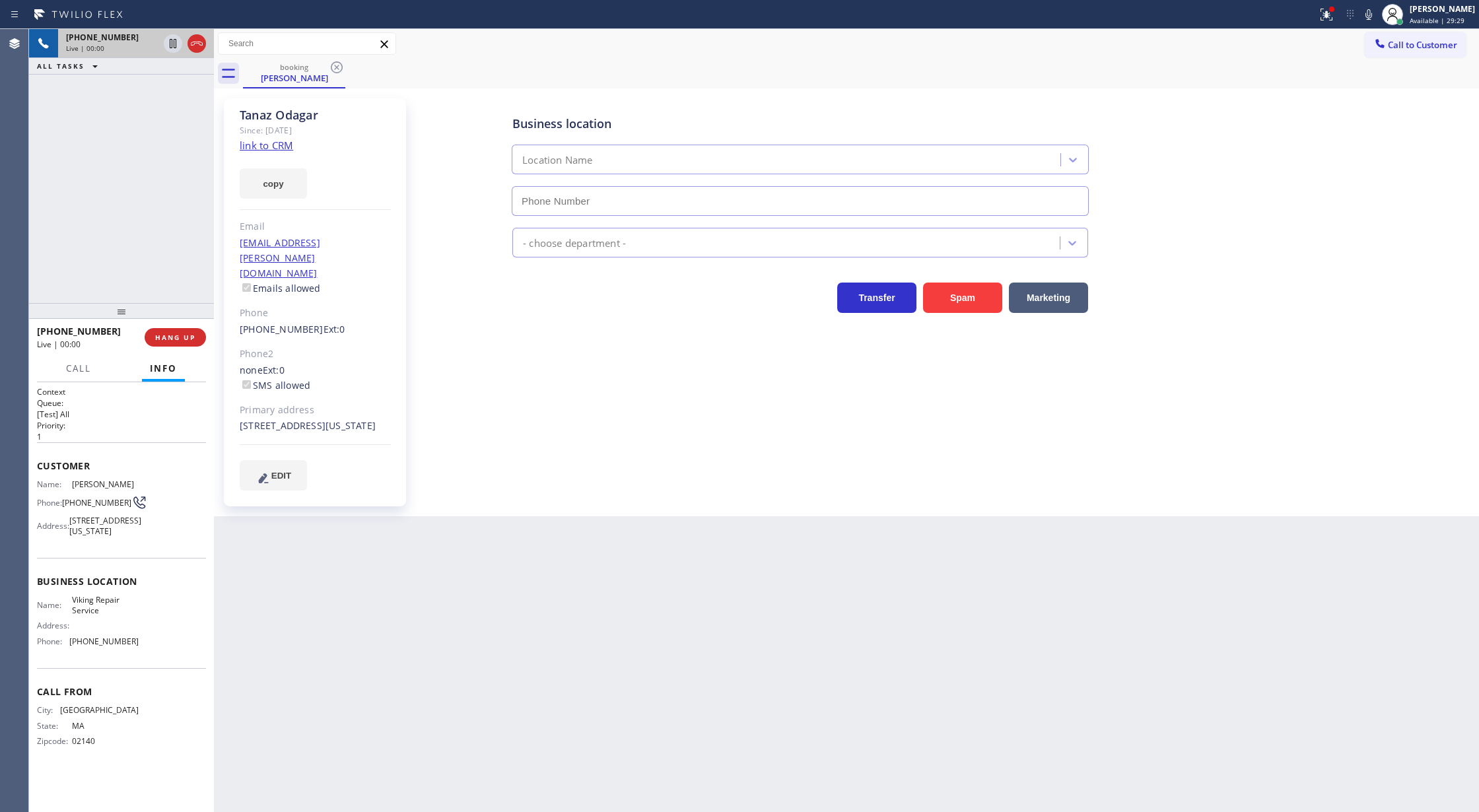
type input "[PHONE_NUMBER]"
click at [259, 149] on link "link to CRM" at bounding box center [266, 145] width 53 height 13
click at [1373, 16] on icon at bounding box center [1369, 15] width 16 height 16
drag, startPoint x: 1375, startPoint y: 14, endPoint x: 1276, endPoint y: 177, distance: 190.7
click at [1375, 14] on icon at bounding box center [1369, 15] width 16 height 16
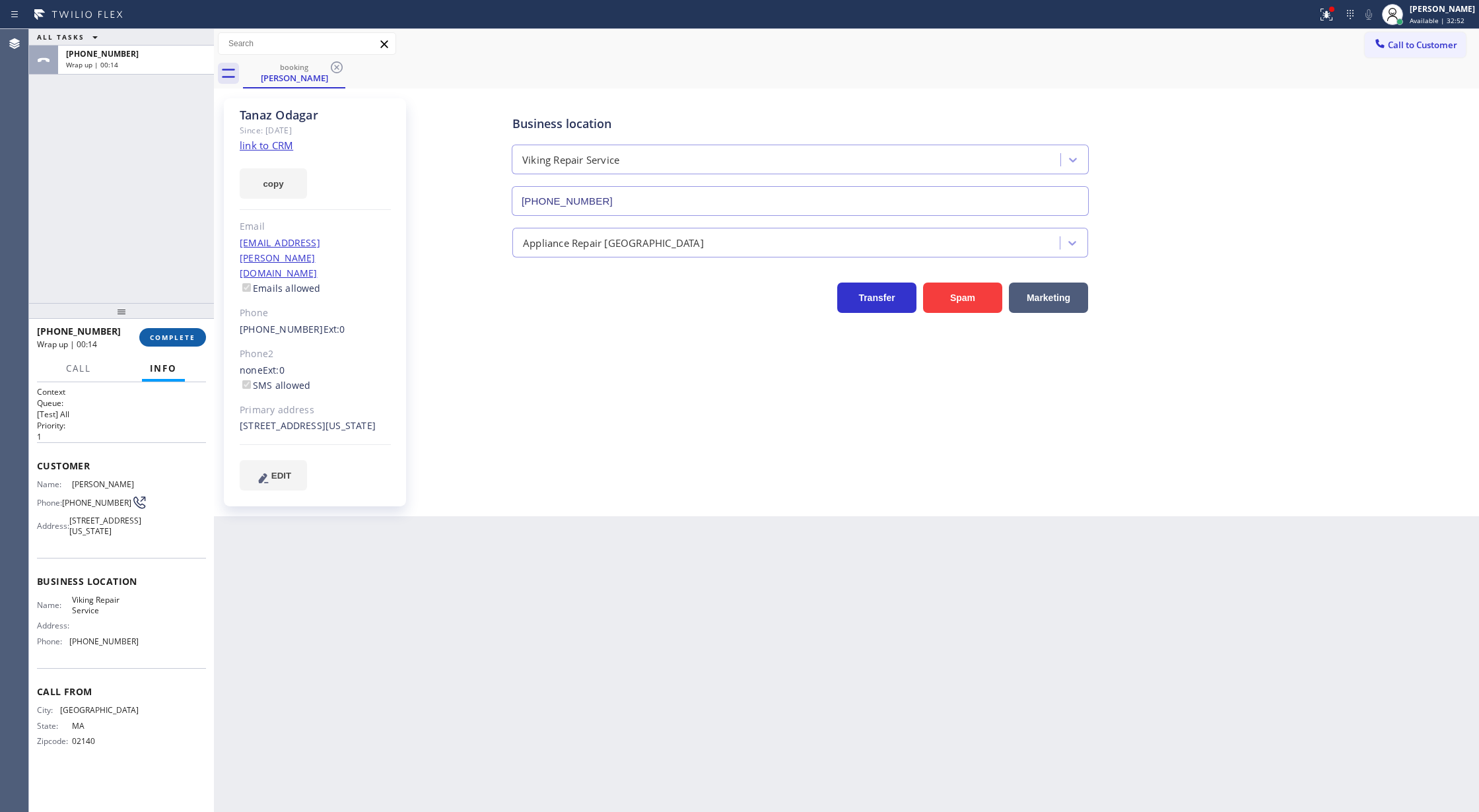
click at [167, 336] on span "COMPLETE" at bounding box center [172, 337] width 46 height 9
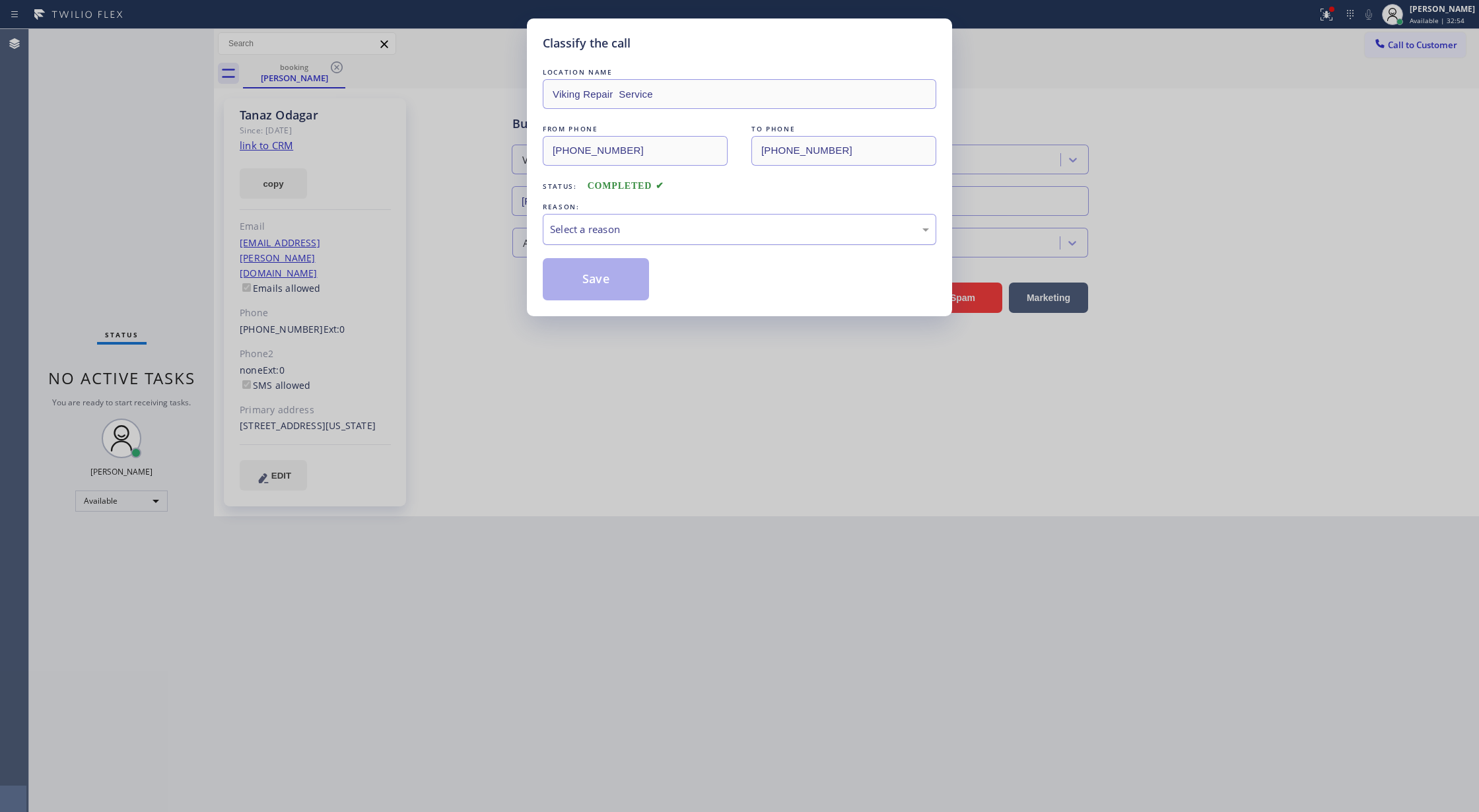
click at [635, 238] on div "Select a reason" at bounding box center [740, 229] width 393 height 31
click at [585, 281] on button "Save" at bounding box center [596, 279] width 106 height 42
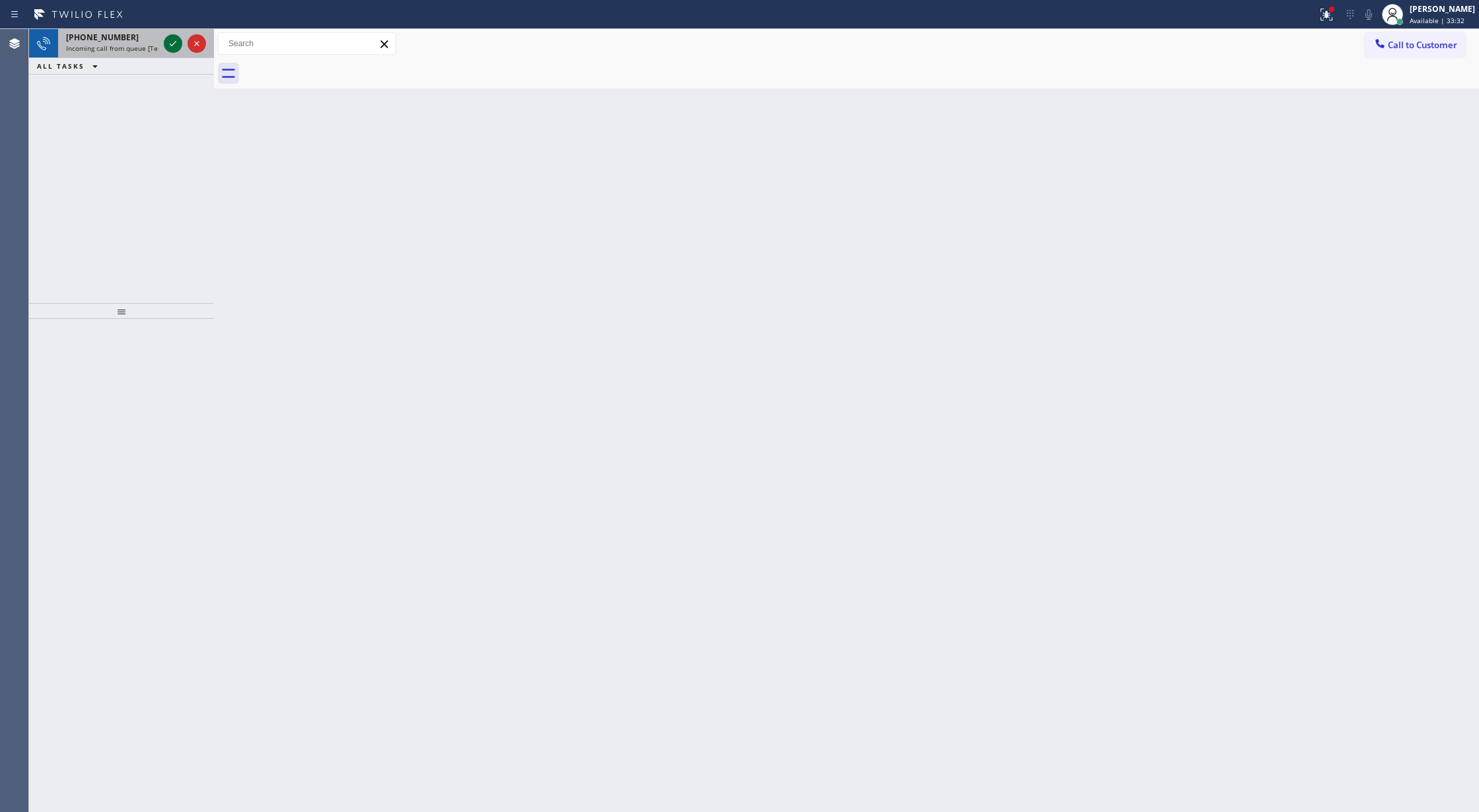
click at [172, 45] on icon at bounding box center [173, 43] width 16 height 16
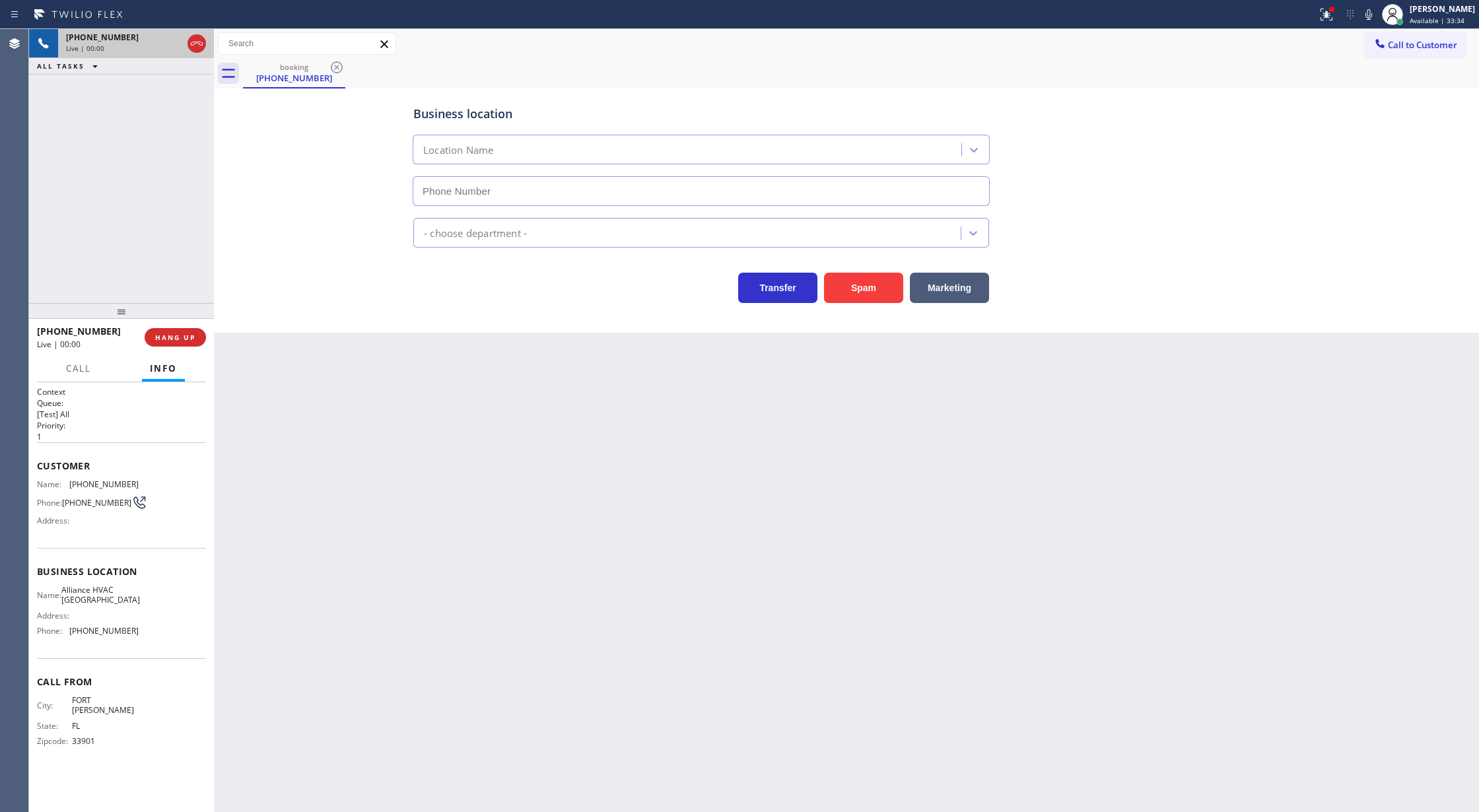
type input "[PHONE_NUMBER]"
click at [870, 295] on button "Spam" at bounding box center [863, 288] width 79 height 30
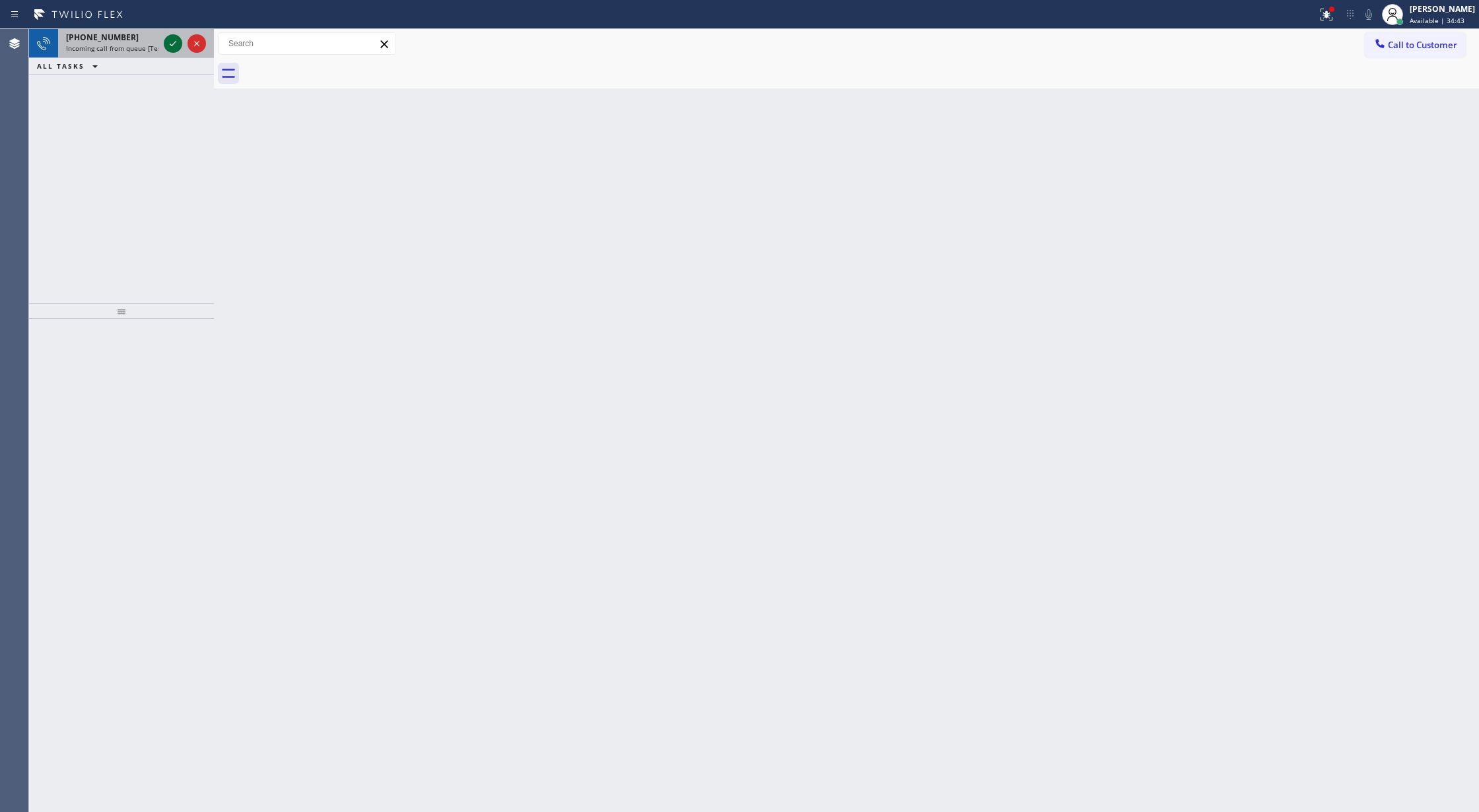
click at [171, 39] on icon at bounding box center [173, 43] width 16 height 16
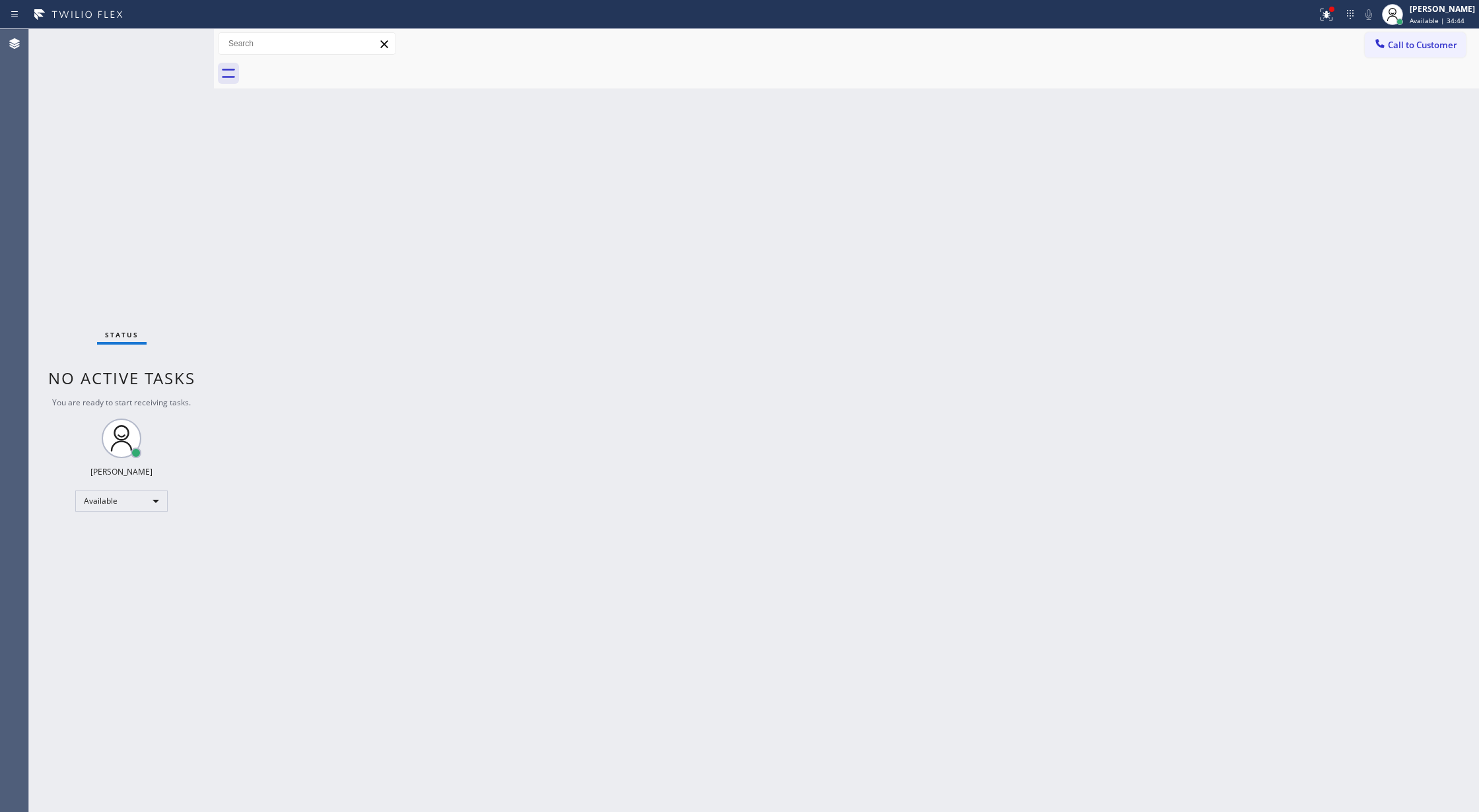
click at [171, 39] on div "Status No active tasks You are ready to start receiving tasks. [PERSON_NAME] Av…" at bounding box center [122, 420] width 185 height 783
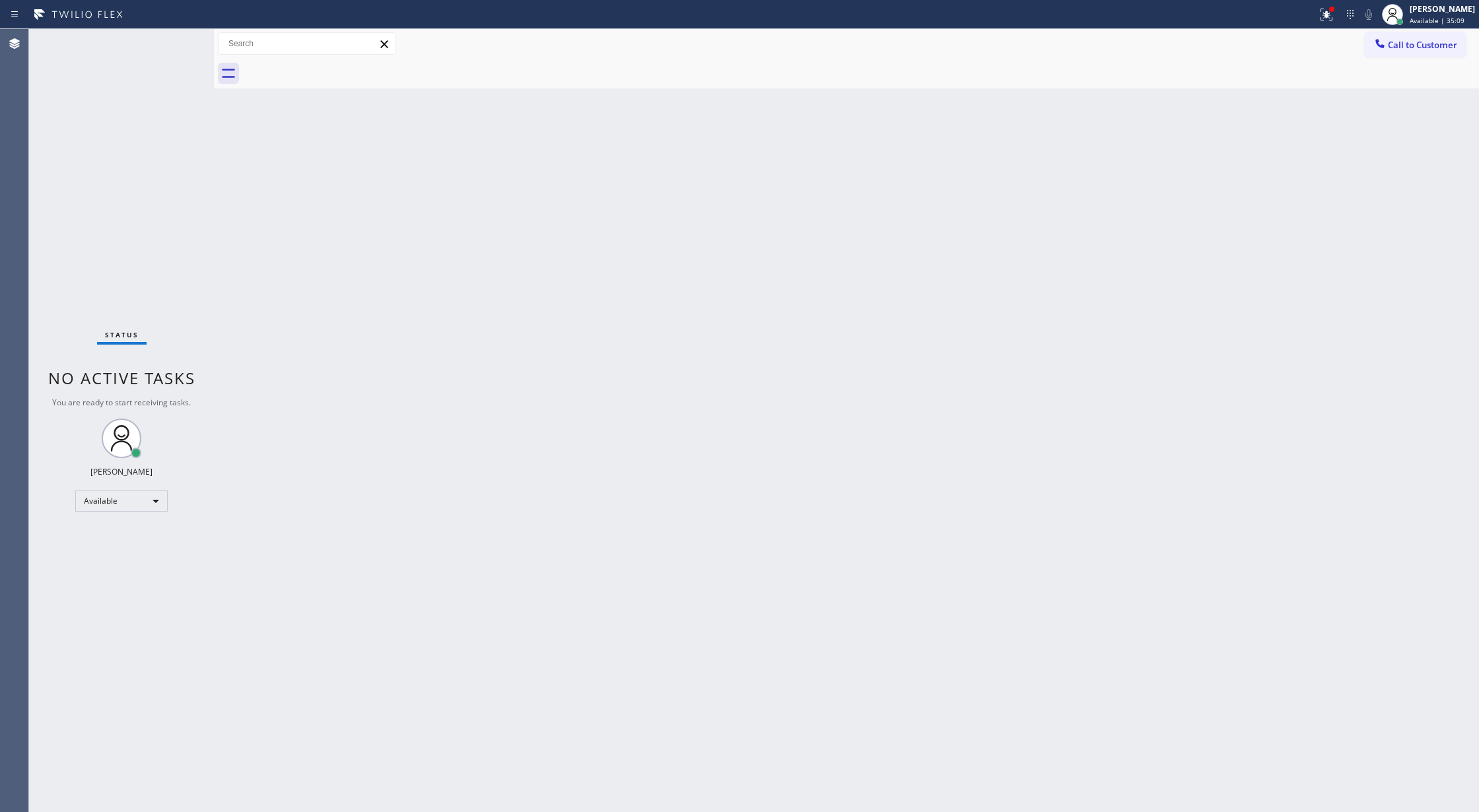
click at [172, 45] on div "Status No active tasks You are ready to start receiving tasks. [PERSON_NAME] Av…" at bounding box center [122, 420] width 185 height 783
click at [176, 40] on div "Status No active tasks You are ready to start receiving tasks. [PERSON_NAME] Av…" at bounding box center [122, 420] width 185 height 783
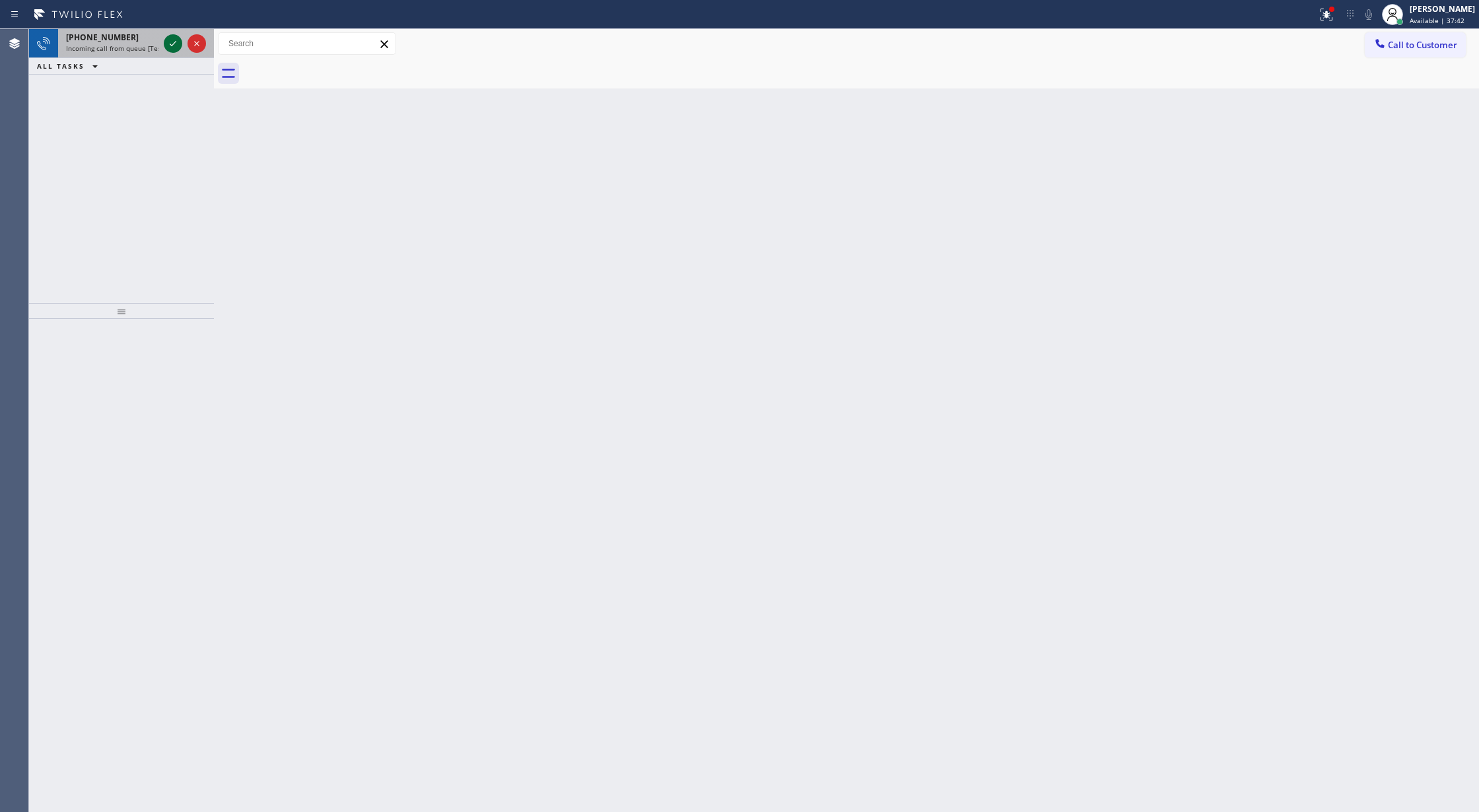
click at [173, 48] on icon at bounding box center [173, 43] width 16 height 16
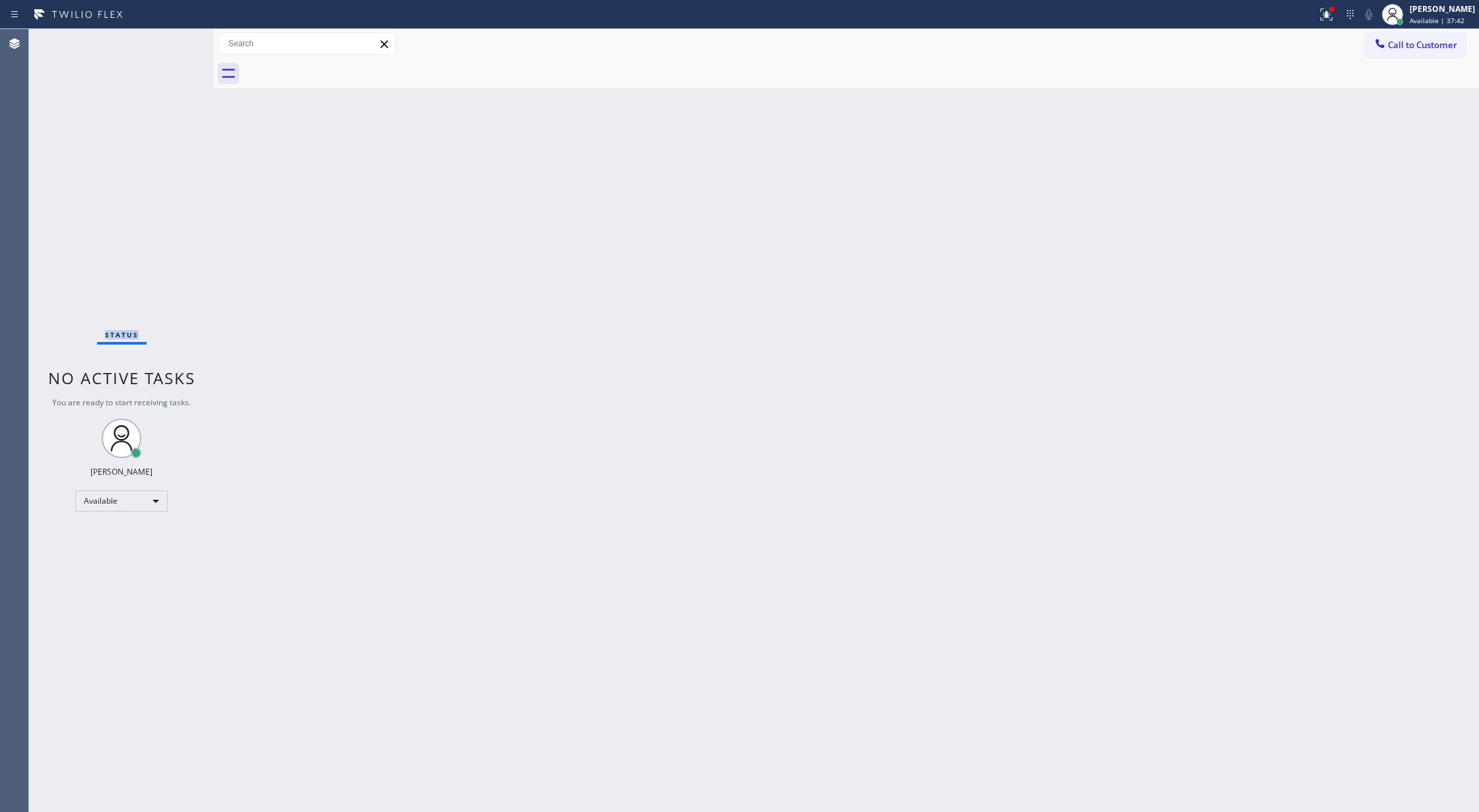
click at [173, 48] on div "Status No active tasks You are ready to start receiving tasks. [PERSON_NAME] Av…" at bounding box center [122, 420] width 185 height 783
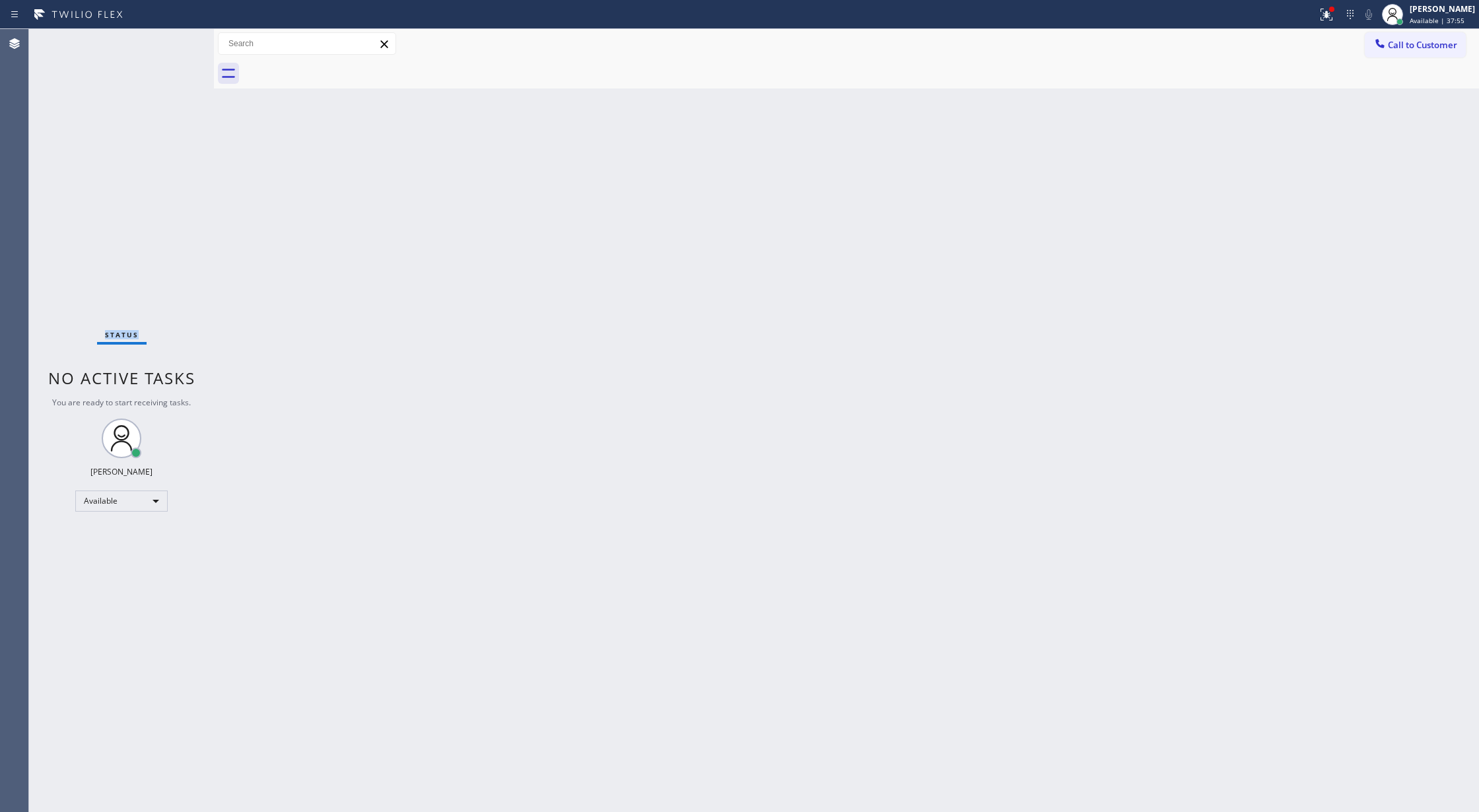
click at [174, 39] on div "Status No active tasks You are ready to start receiving tasks. [PERSON_NAME] Av…" at bounding box center [122, 420] width 185 height 783
click at [180, 43] on div "Status No active tasks You are ready to start receiving tasks. [PERSON_NAME] Av…" at bounding box center [122, 420] width 185 height 783
click at [182, 40] on div "Status No active tasks You are ready to start receiving tasks. [PERSON_NAME] Av…" at bounding box center [122, 420] width 185 height 783
click at [177, 39] on div "Status No active tasks You are ready to start receiving tasks. [PERSON_NAME] Av…" at bounding box center [122, 420] width 185 height 783
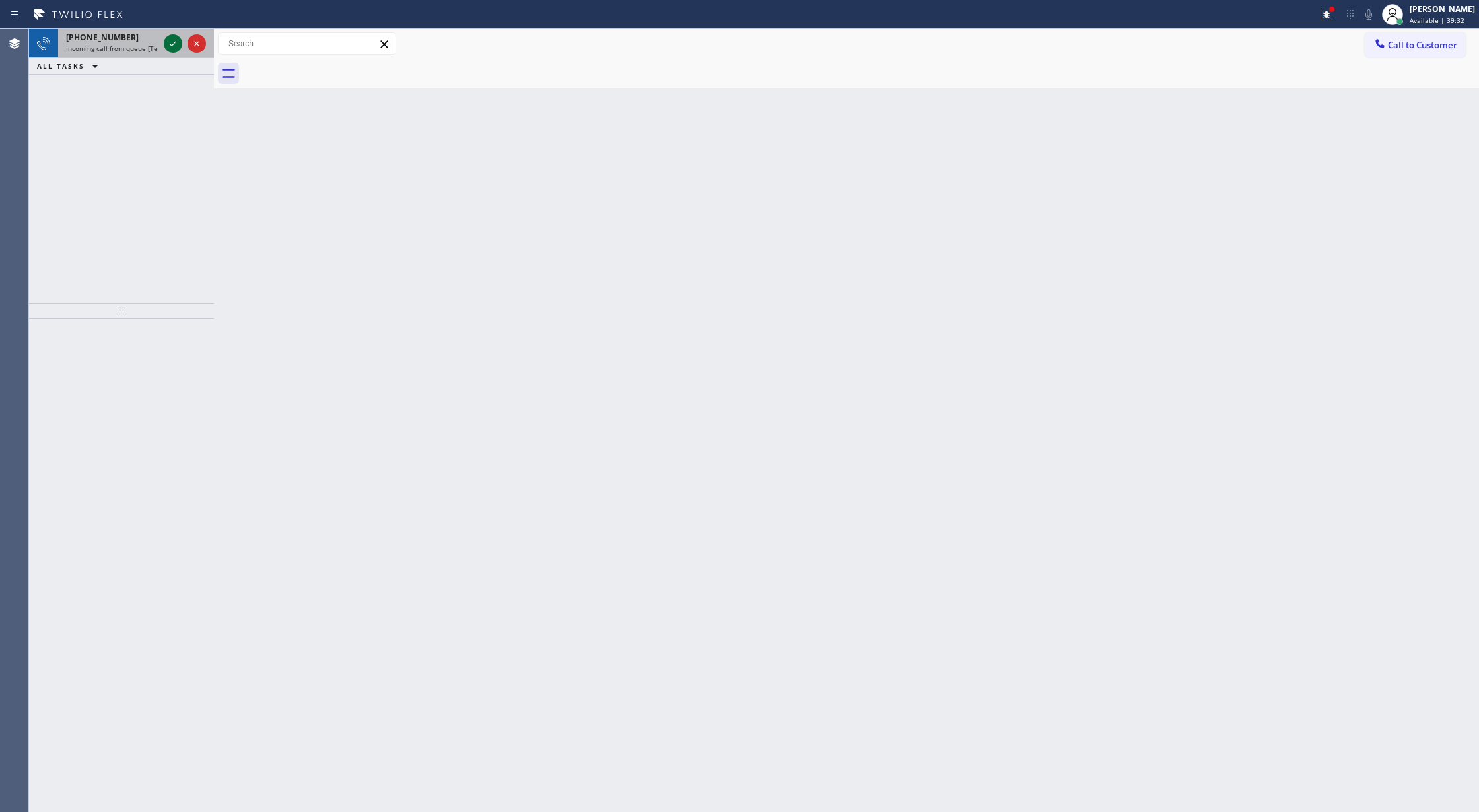
click at [174, 48] on icon at bounding box center [173, 43] width 16 height 16
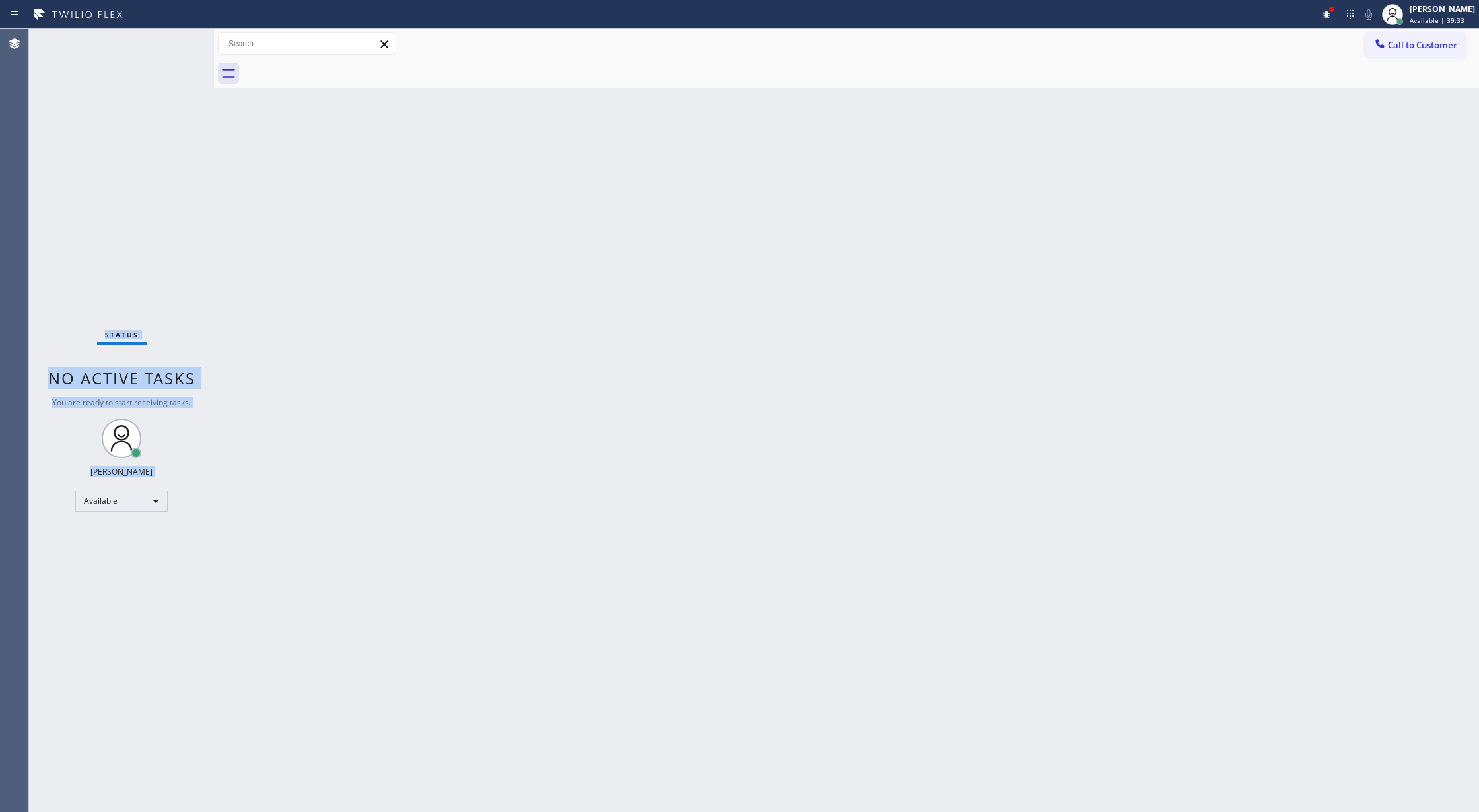
click at [174, 48] on div "Status No active tasks You are ready to start receiving tasks. [PERSON_NAME] Av…" at bounding box center [122, 420] width 185 height 783
click at [176, 39] on div "Status No active tasks You are ready to start receiving tasks. [PERSON_NAME] Av…" at bounding box center [122, 420] width 185 height 783
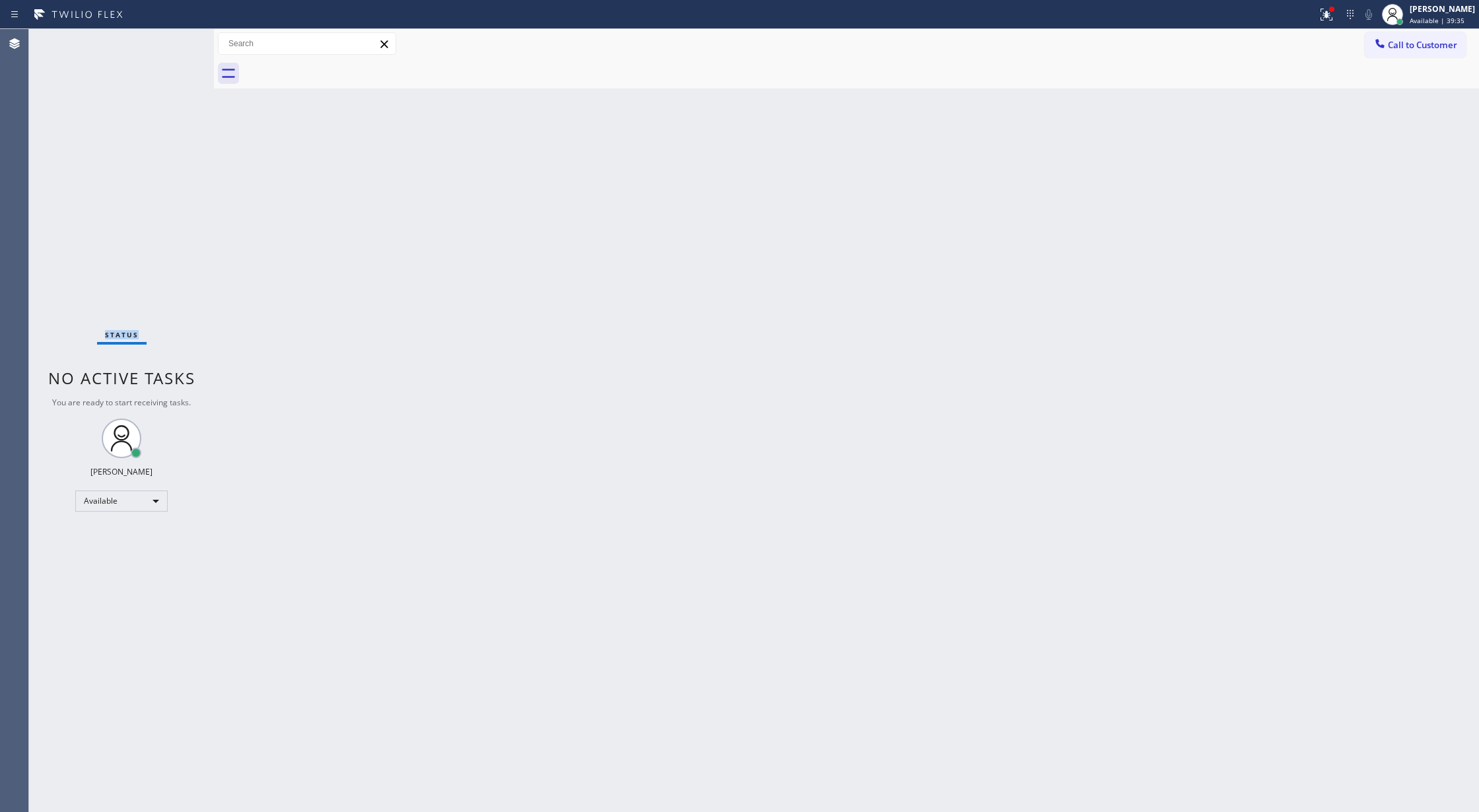
click at [176, 39] on div "Status No active tasks You are ready to start receiving tasks. [PERSON_NAME] Av…" at bounding box center [122, 420] width 185 height 783
click at [173, 41] on div "Status No active tasks You are ready to start receiving tasks. [PERSON_NAME] Av…" at bounding box center [122, 420] width 185 height 783
click at [176, 40] on div "Status No active tasks You are ready to start receiving tasks. [PERSON_NAME] Av…" at bounding box center [122, 420] width 185 height 783
click at [177, 45] on div "Status No active tasks You are ready to start receiving tasks. [PERSON_NAME] Av…" at bounding box center [122, 420] width 185 height 783
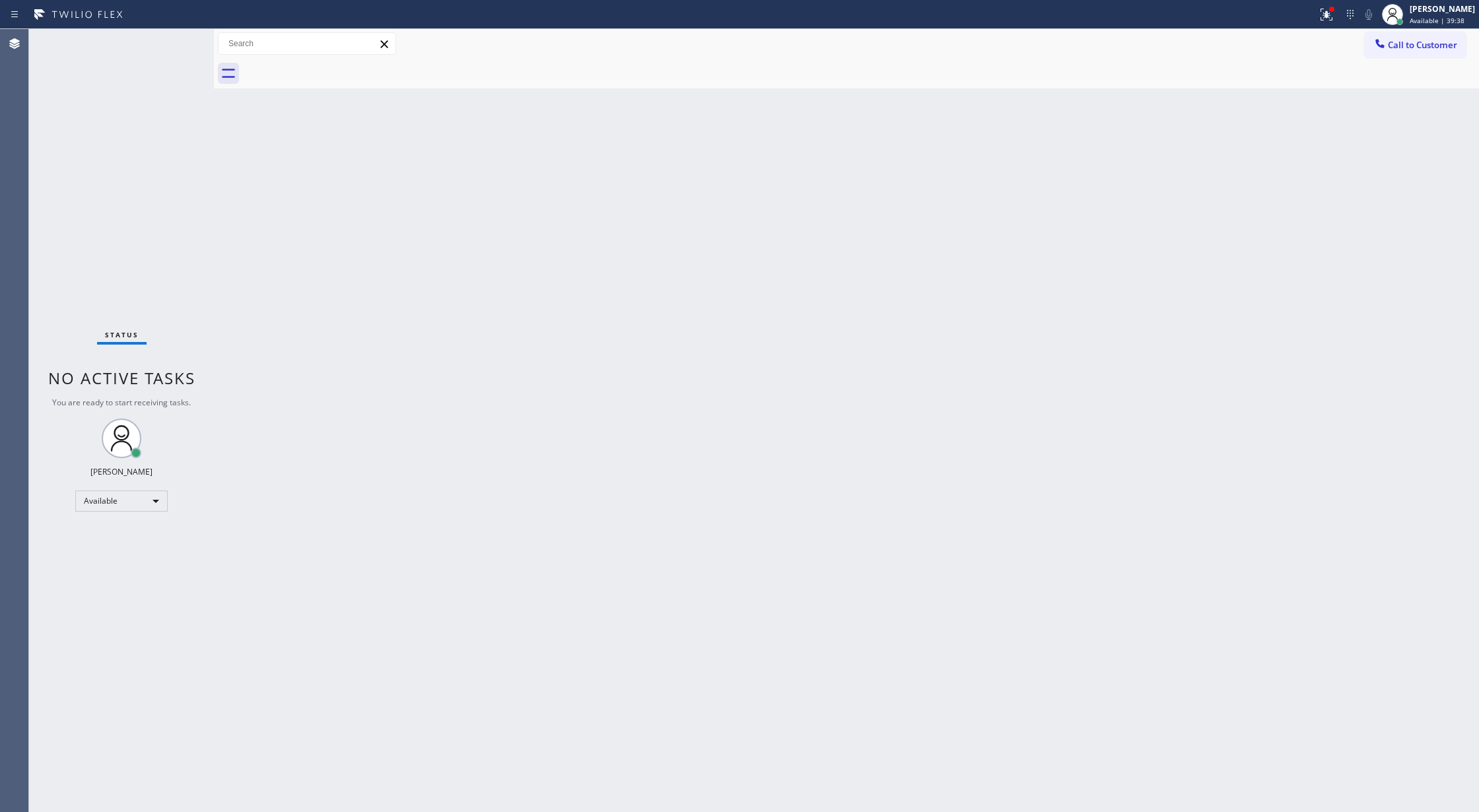
click at [177, 43] on div "Status No active tasks You are ready to start receiving tasks. [PERSON_NAME] Av…" at bounding box center [122, 420] width 185 height 783
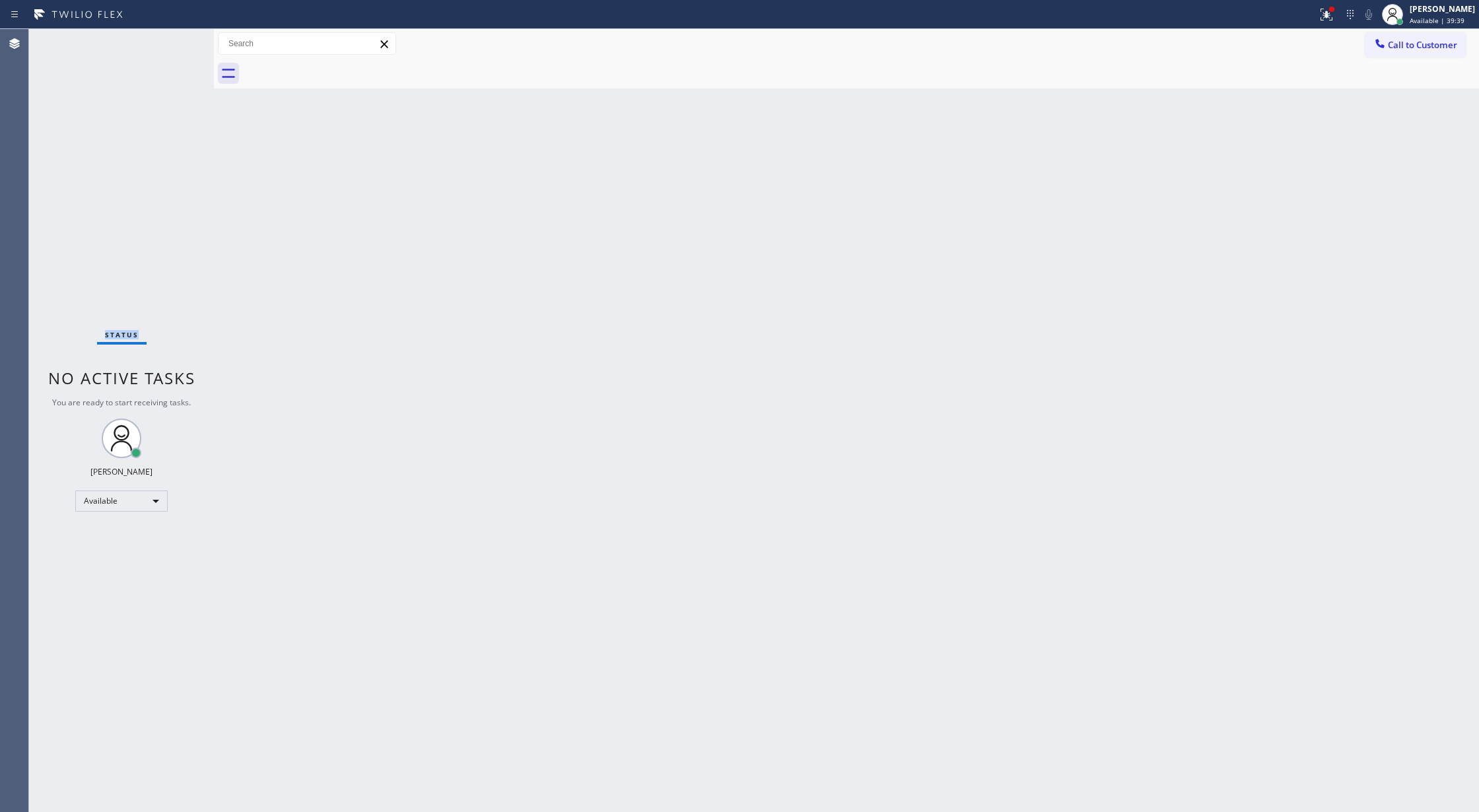
click at [177, 43] on div "Status No active tasks You are ready to start receiving tasks. [PERSON_NAME] Av…" at bounding box center [122, 420] width 185 height 783
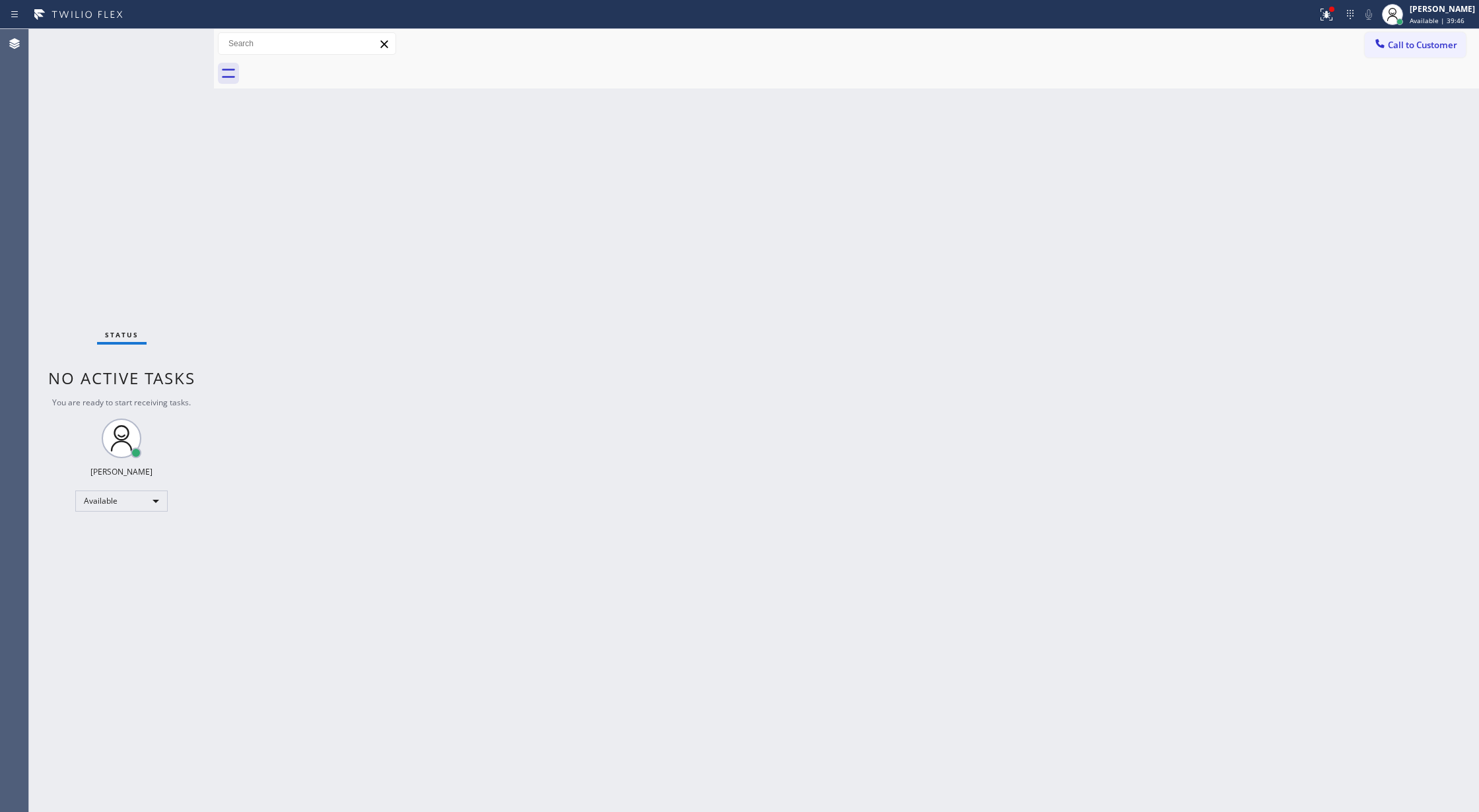
click at [177, 43] on div "Status No active tasks You are ready to start receiving tasks. [PERSON_NAME] Av…" at bounding box center [122, 420] width 185 height 783
click at [176, 49] on div "Status No active tasks You are ready to start receiving tasks. [PERSON_NAME] Av…" at bounding box center [122, 420] width 185 height 783
click at [176, 52] on div "Status No active tasks You are ready to start receiving tasks. [PERSON_NAME] Av…" at bounding box center [122, 420] width 185 height 783
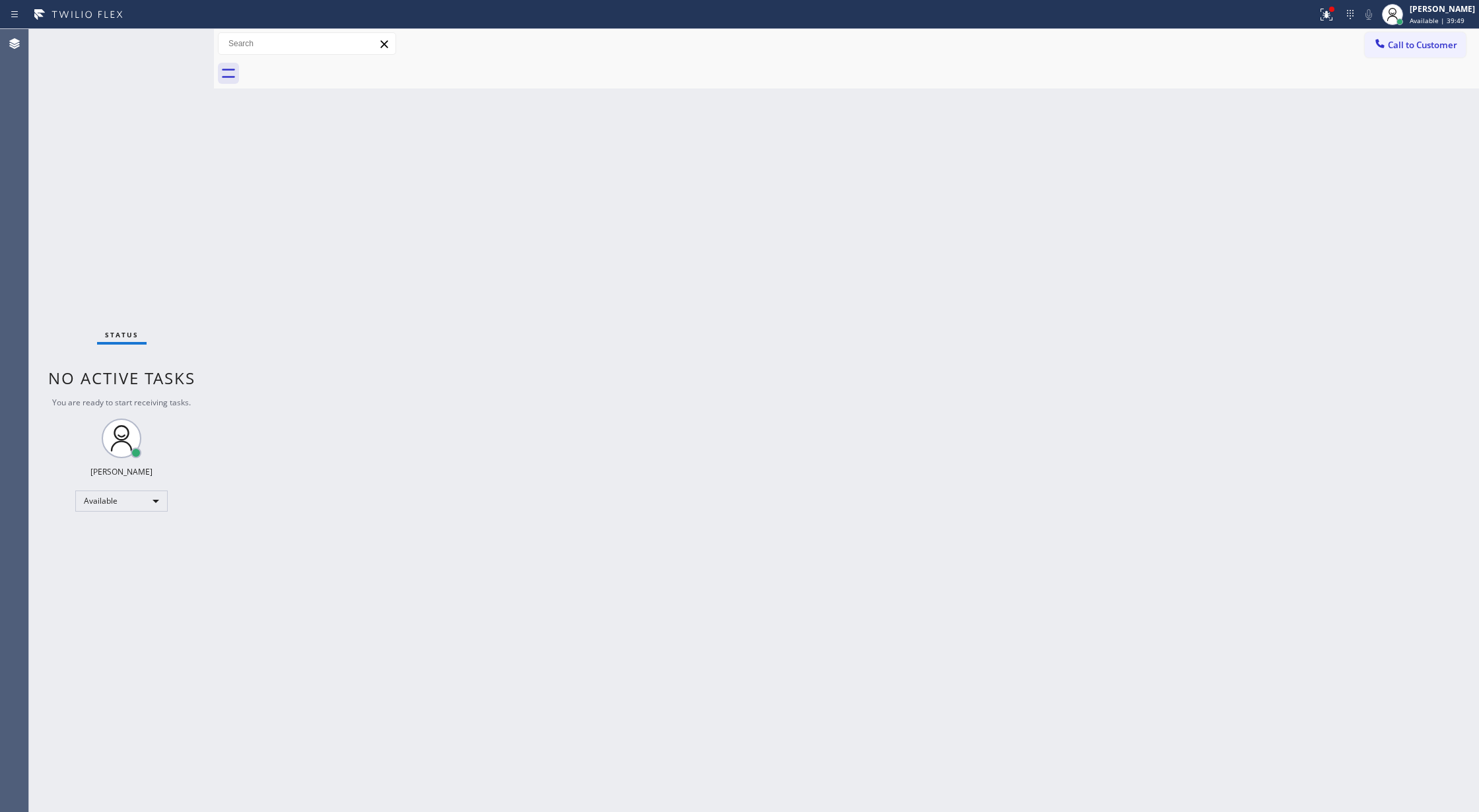
click at [176, 52] on div "Status No active tasks You are ready to start receiving tasks. [PERSON_NAME] Av…" at bounding box center [122, 420] width 185 height 783
click at [175, 43] on div "Status No active tasks You are ready to start receiving tasks. [PERSON_NAME] Av…" at bounding box center [122, 420] width 185 height 783
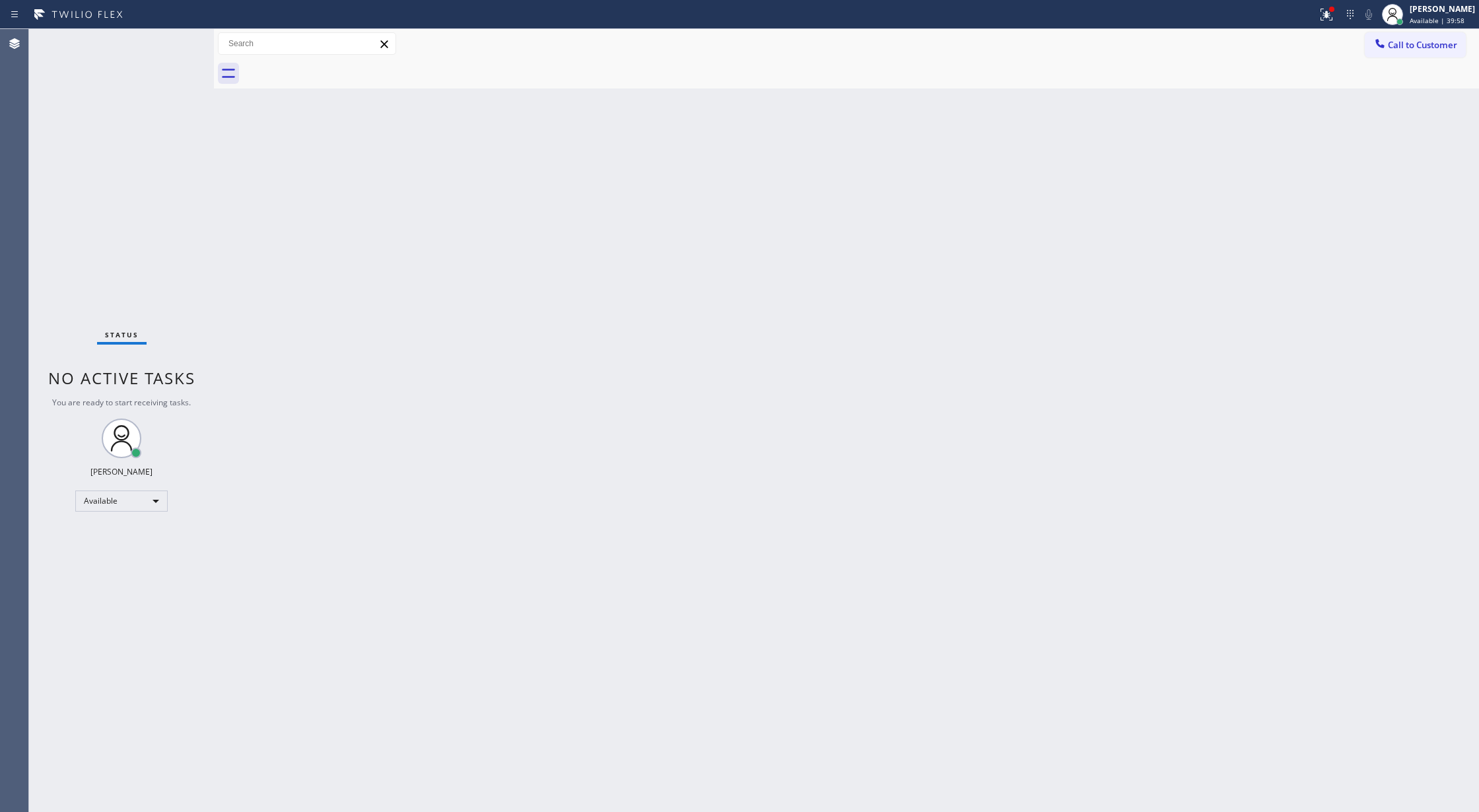
click at [175, 43] on div "Status No active tasks You are ready to start receiving tasks. [PERSON_NAME] Av…" at bounding box center [122, 420] width 185 height 783
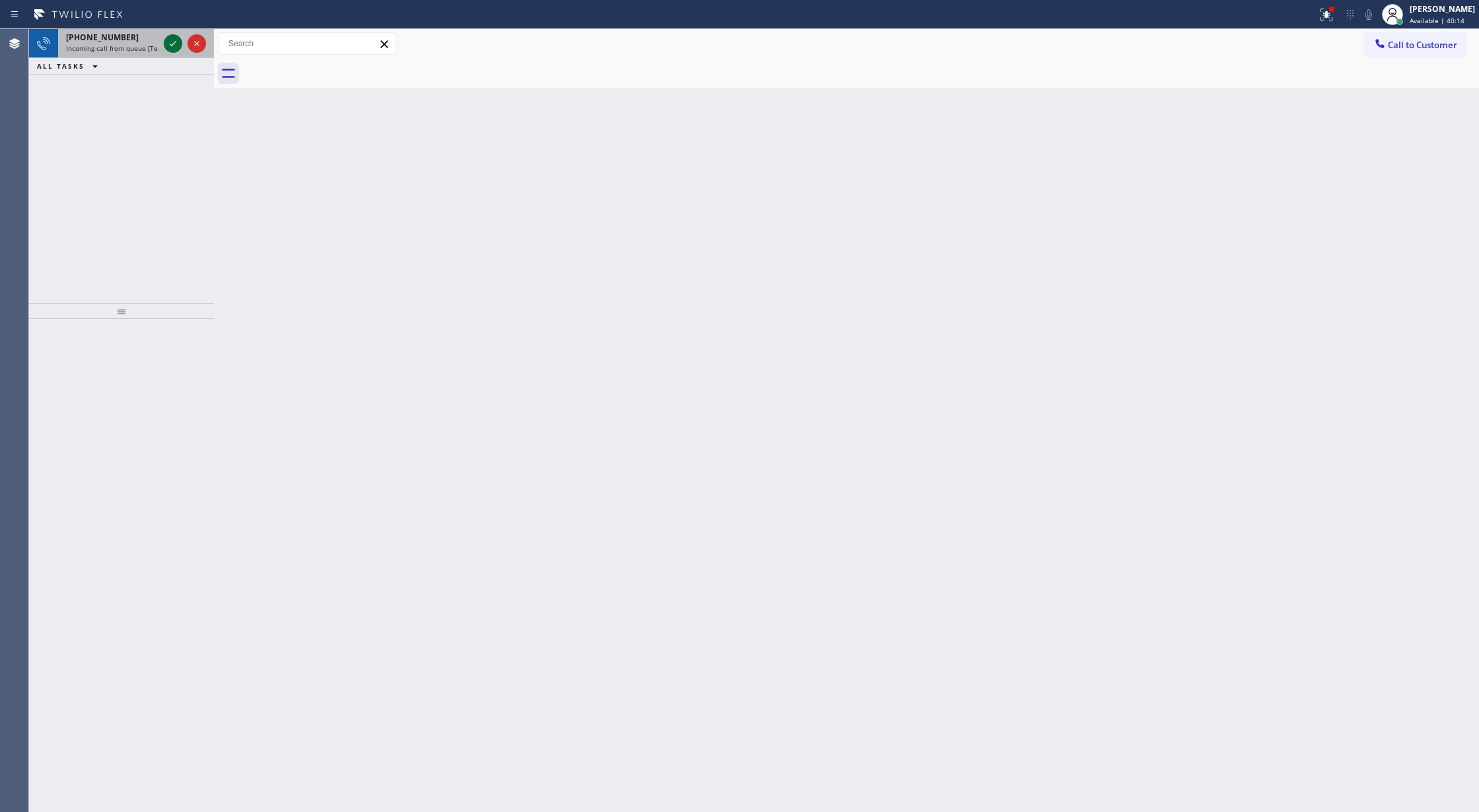
click at [173, 43] on icon at bounding box center [173, 43] width 16 height 16
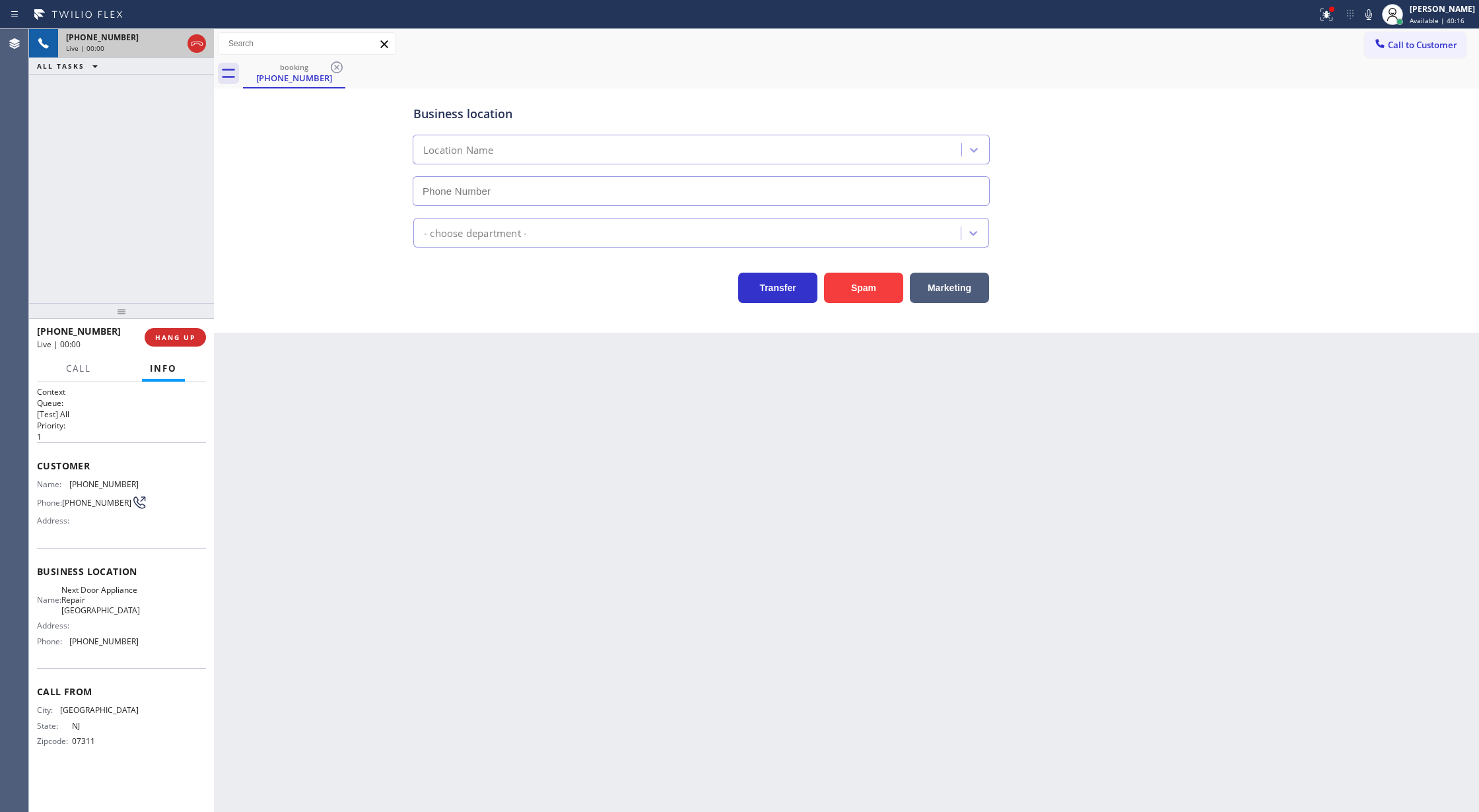
type input "[PHONE_NUMBER]"
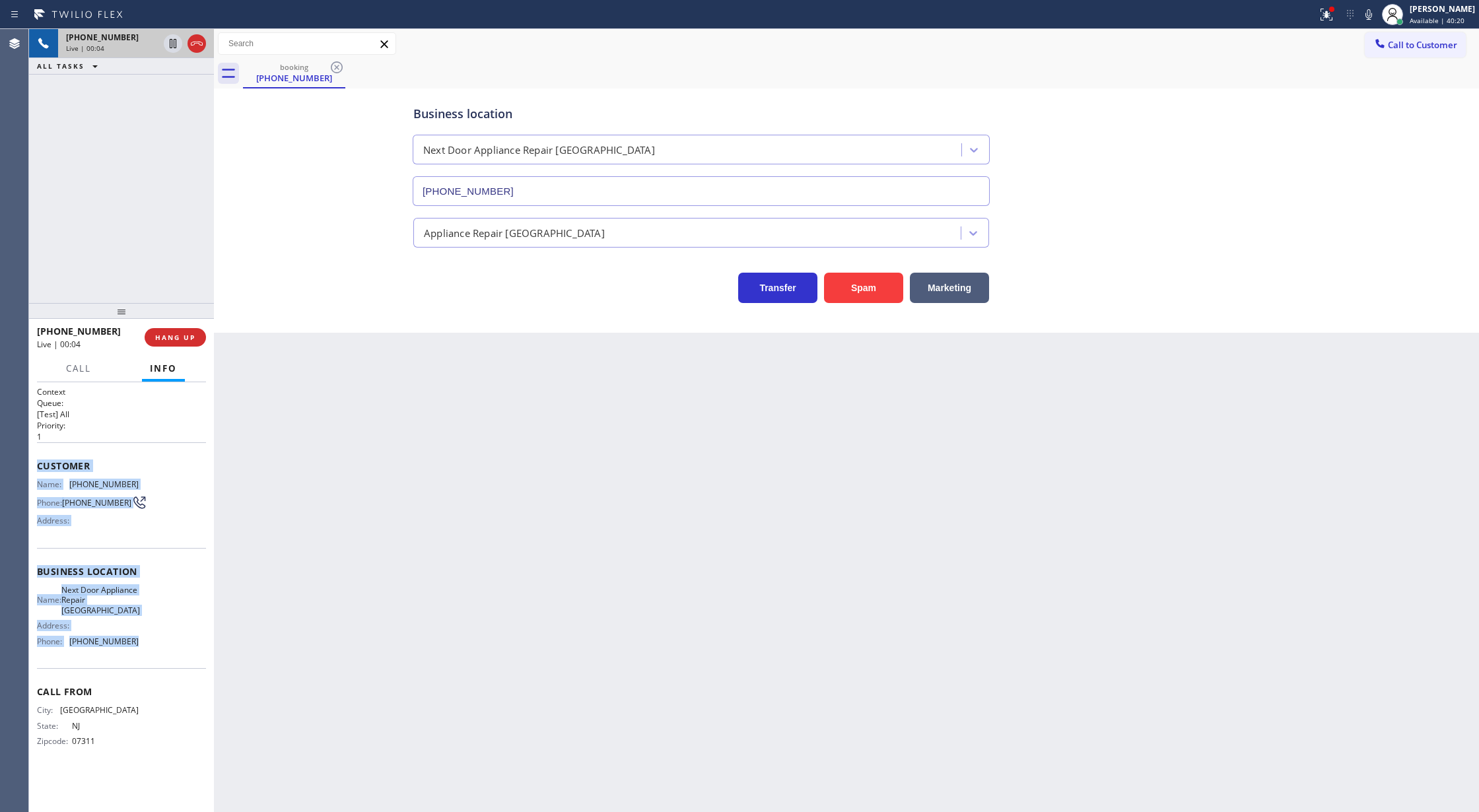
copy div "Customer Name: [PHONE_NUMBER] Phone: [PHONE_NUMBER] Address: Business location …"
drag, startPoint x: 35, startPoint y: 473, endPoint x: 167, endPoint y: 636, distance: 209.7
click at [167, 636] on div "Context Queue: [Test] All Priority: 1 Customer Name: [PHONE_NUMBER] Phone: [PHO…" at bounding box center [122, 598] width 185 height 430
click at [1377, 17] on icon at bounding box center [1369, 15] width 16 height 16
click at [177, 45] on icon at bounding box center [173, 43] width 16 height 16
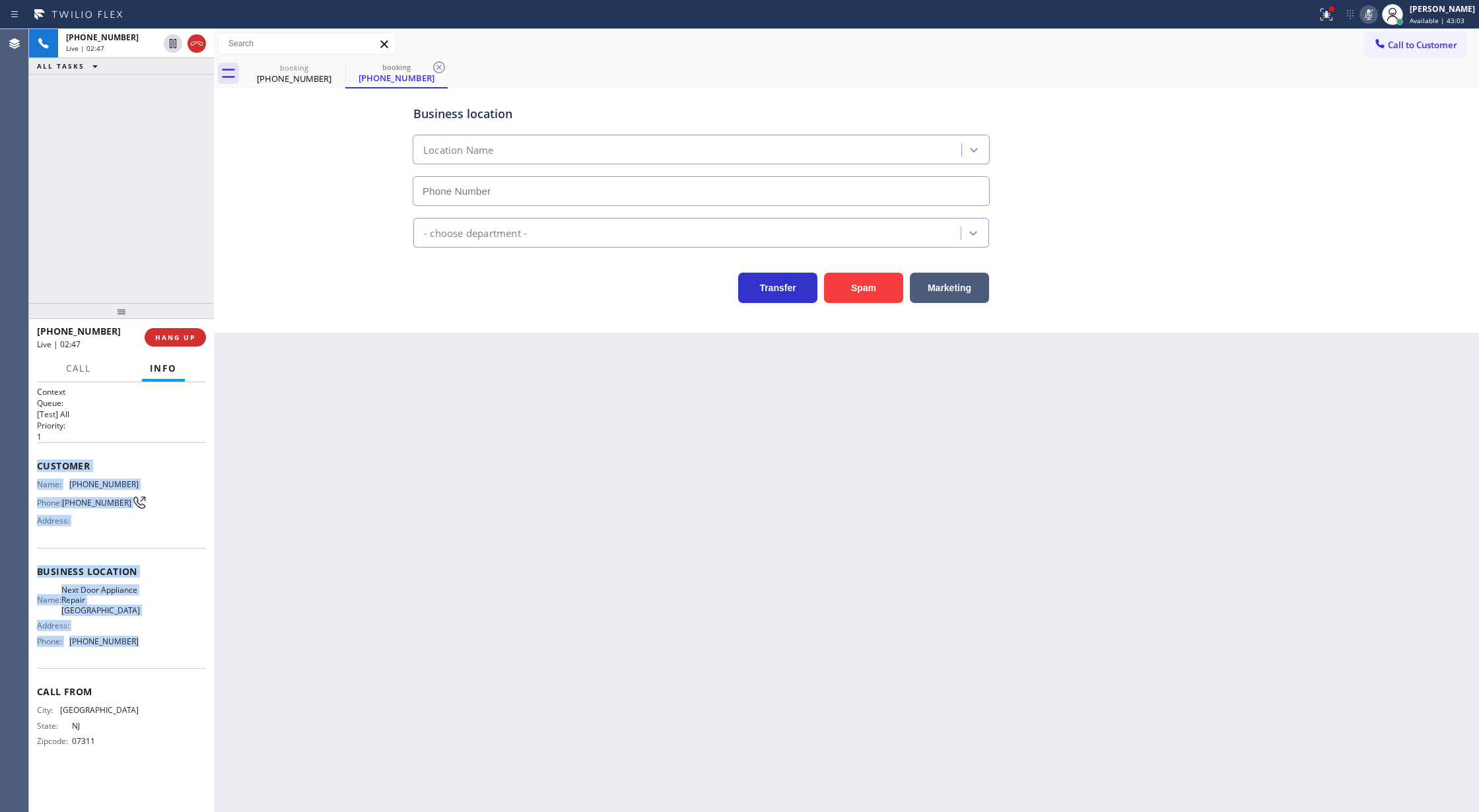
type input "[PHONE_NUMBER]"
click at [1377, 14] on icon at bounding box center [1369, 15] width 16 height 16
click at [172, 45] on icon at bounding box center [173, 44] width 9 height 9
type input "[PHONE_NUMBER]"
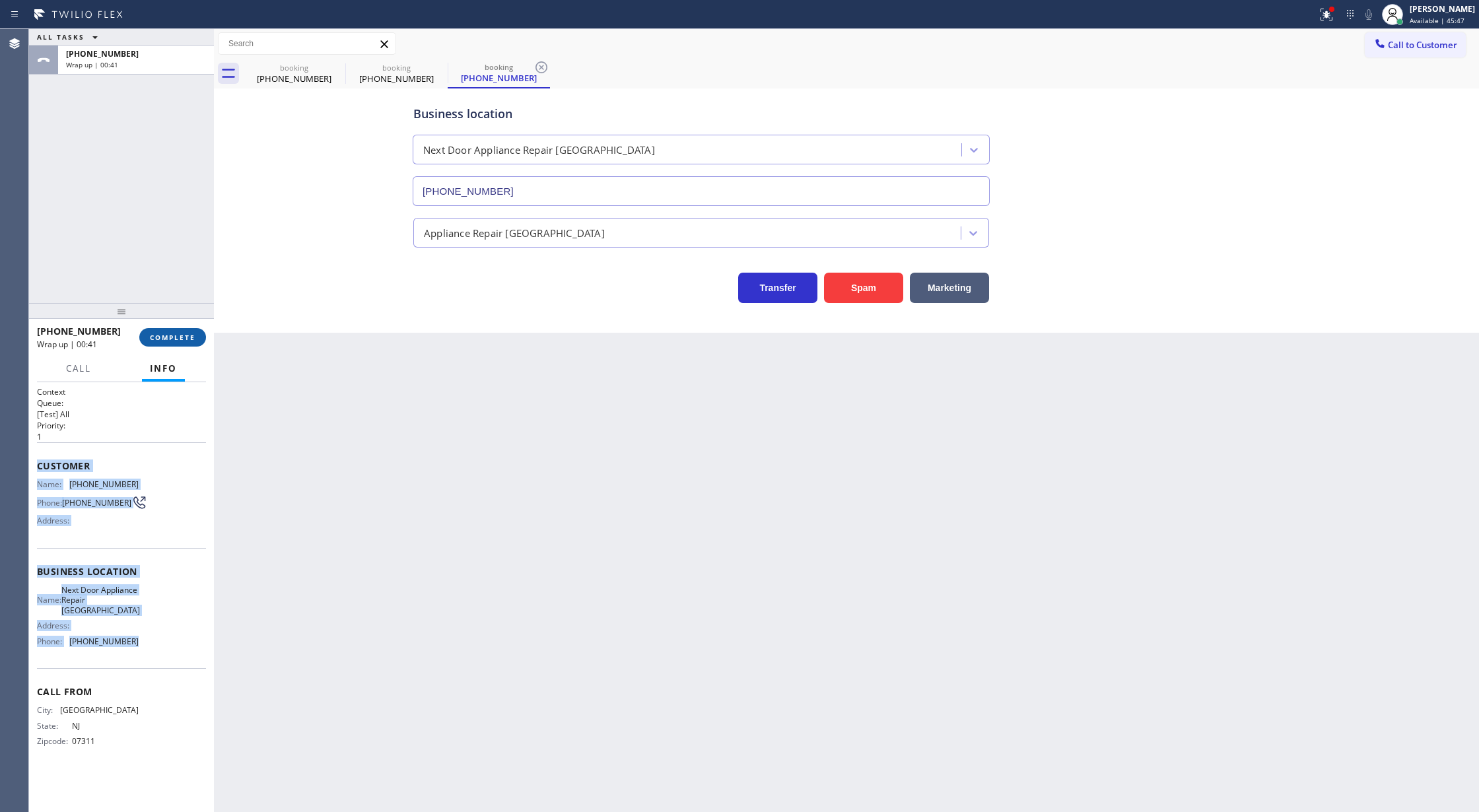
click at [169, 341] on span "COMPLETE" at bounding box center [172, 337] width 46 height 9
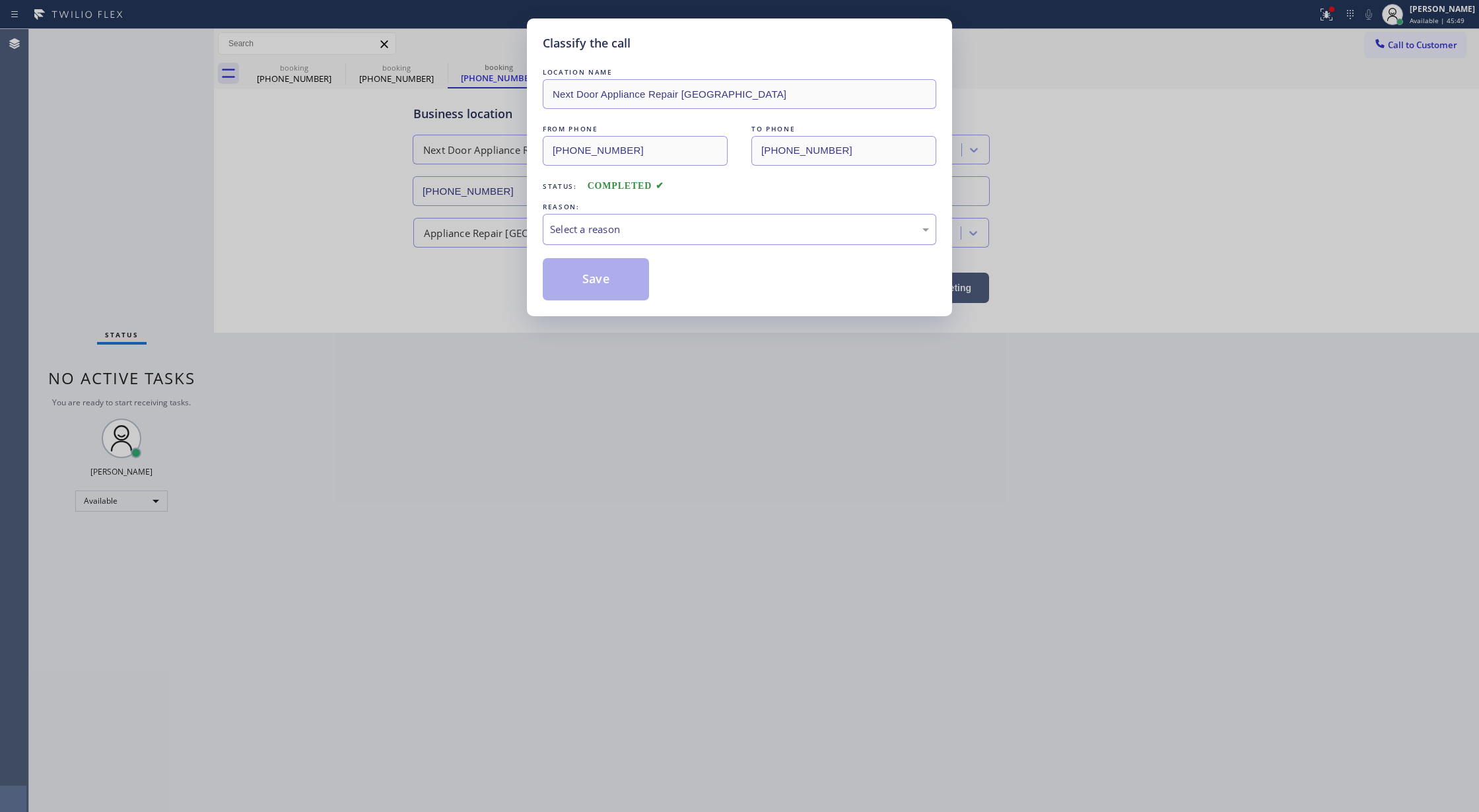
click at [658, 222] on div "Select a reason" at bounding box center [739, 230] width 379 height 15
click at [594, 275] on button "Save" at bounding box center [596, 279] width 106 height 42
click at [143, 497] on div "Available" at bounding box center [122, 500] width 93 height 21
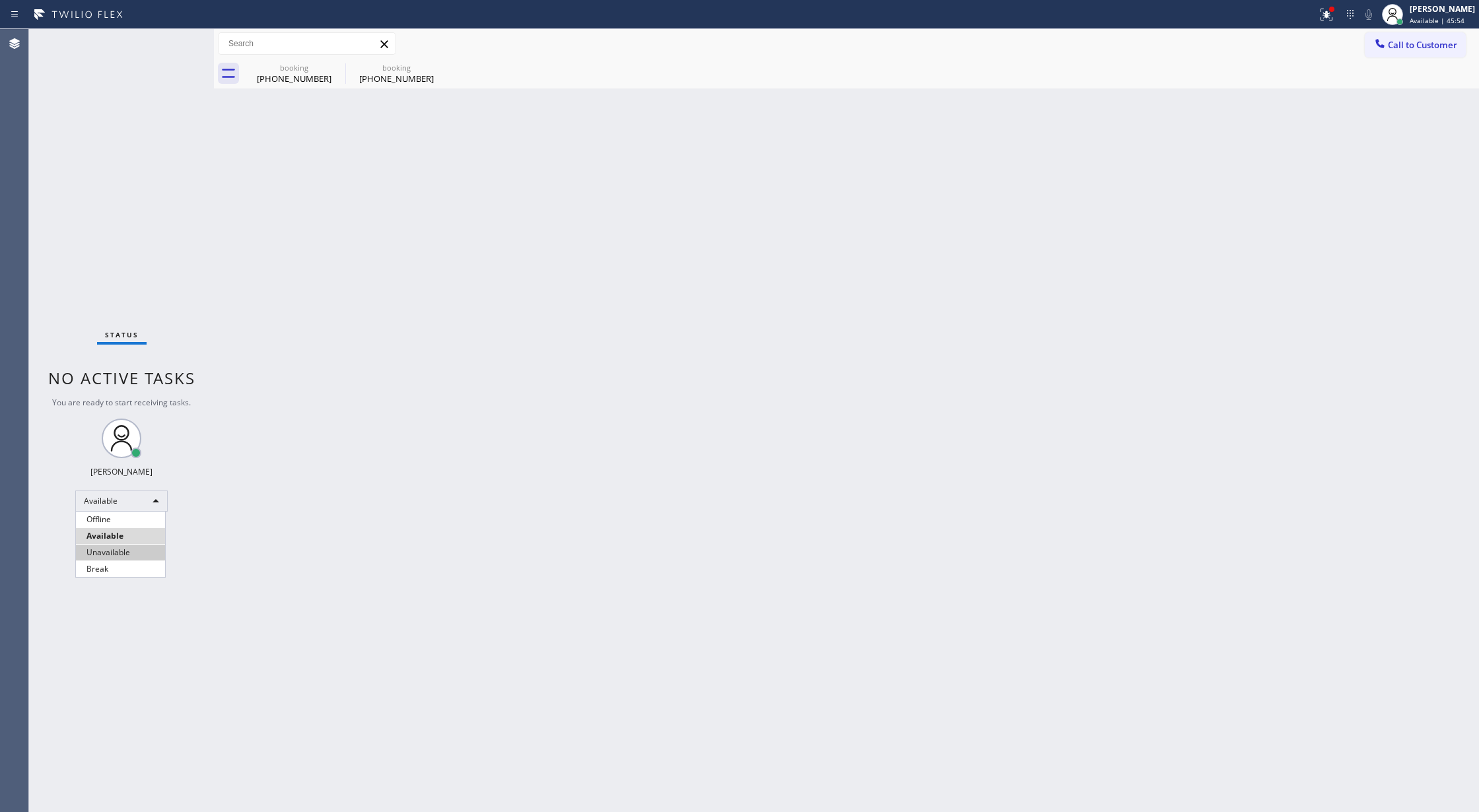
click at [122, 548] on li "Unavailable" at bounding box center [120, 552] width 89 height 16
